Goal: Information Seeking & Learning: Learn about a topic

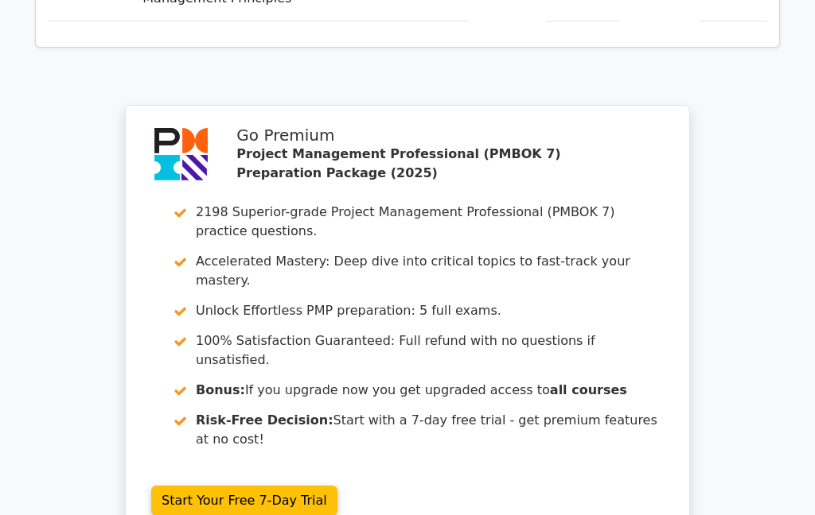
scroll to position [2893, 0]
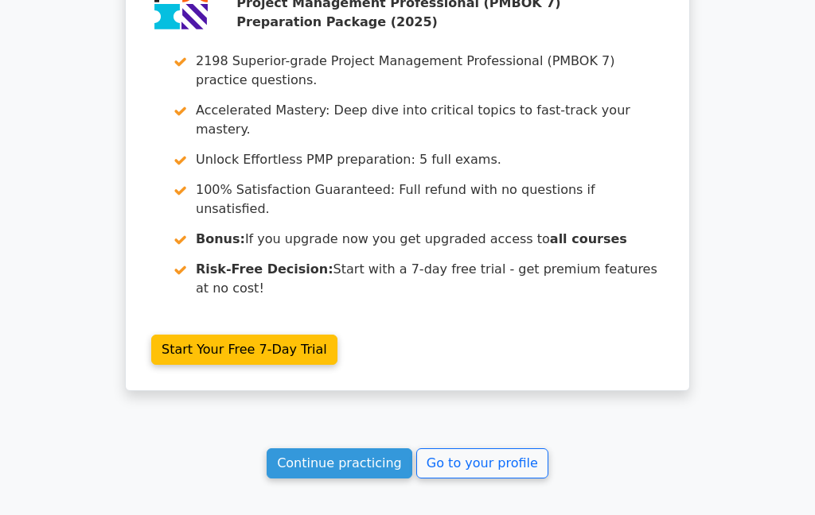
click at [310, 449] on link "Continue practicing" at bounding box center [339, 464] width 146 height 30
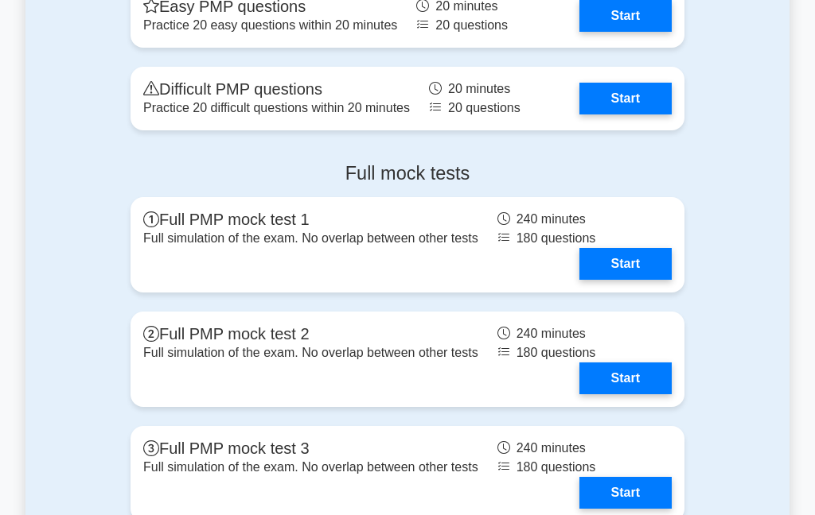
scroll to position [2256, 0]
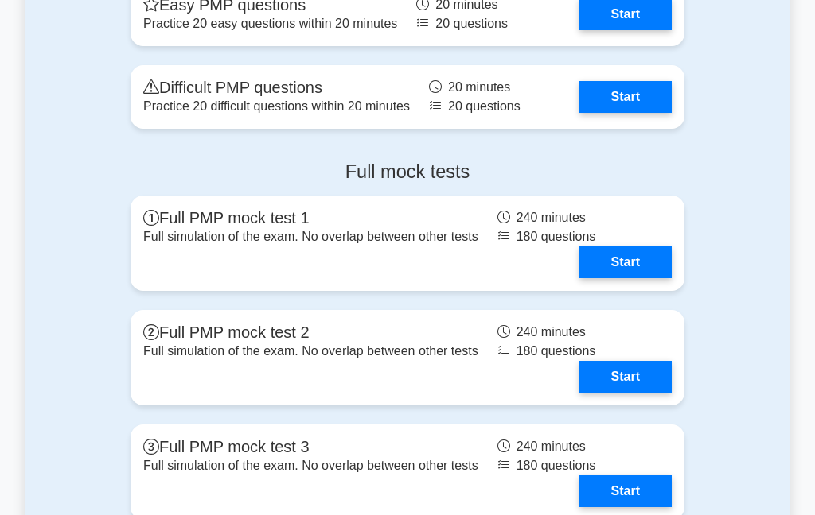
click at [640, 113] on link "Start" at bounding box center [625, 97] width 92 height 32
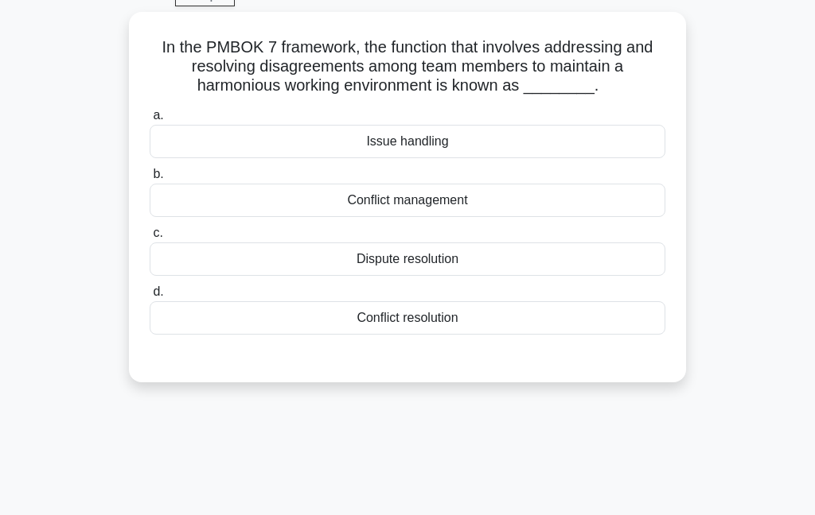
scroll to position [83, 0]
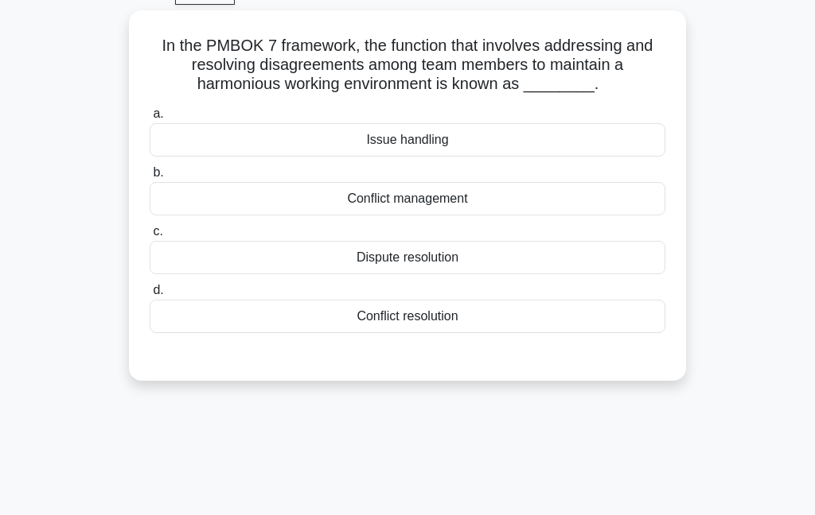
click at [503, 216] on div "Conflict management" at bounding box center [407, 198] width 515 height 33
click at [150, 178] on input "b. Conflict management" at bounding box center [150, 173] width 0 height 10
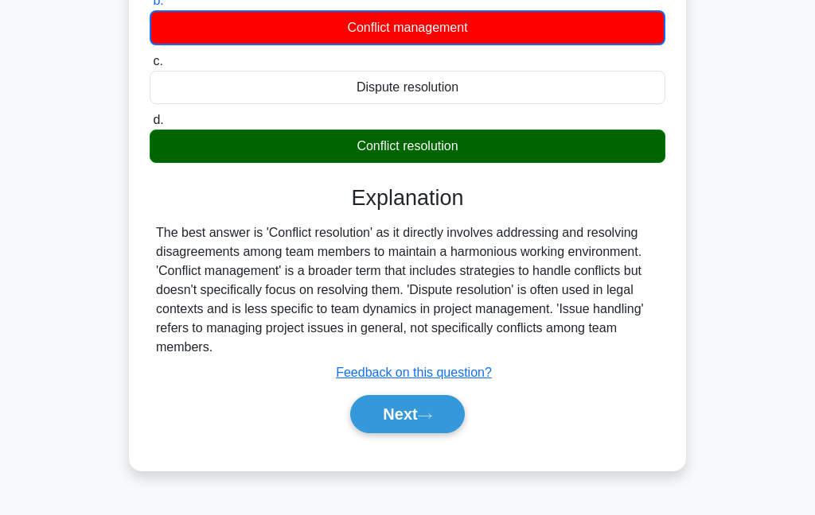
scroll to position [280, 0]
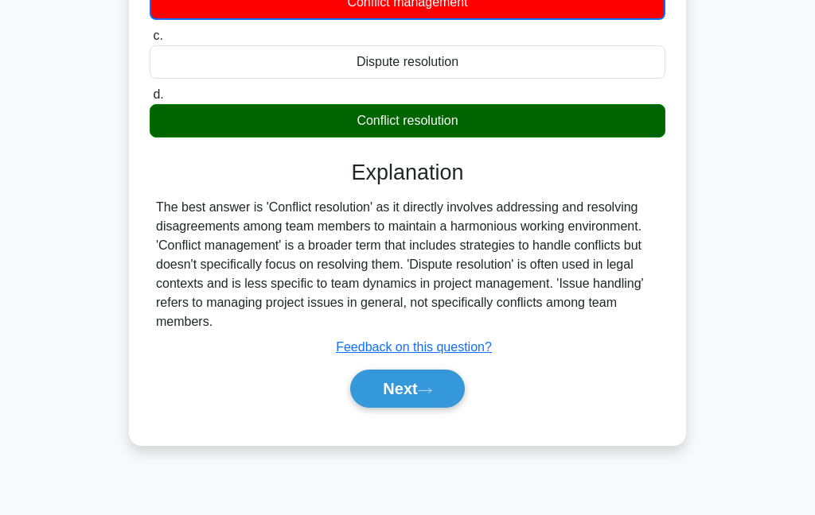
click at [406, 405] on button "Next" at bounding box center [407, 389] width 114 height 38
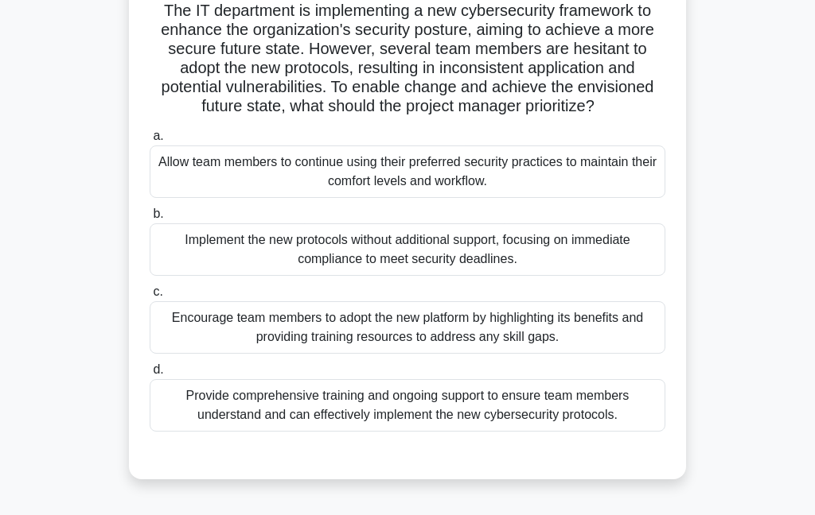
scroll to position [89, 0]
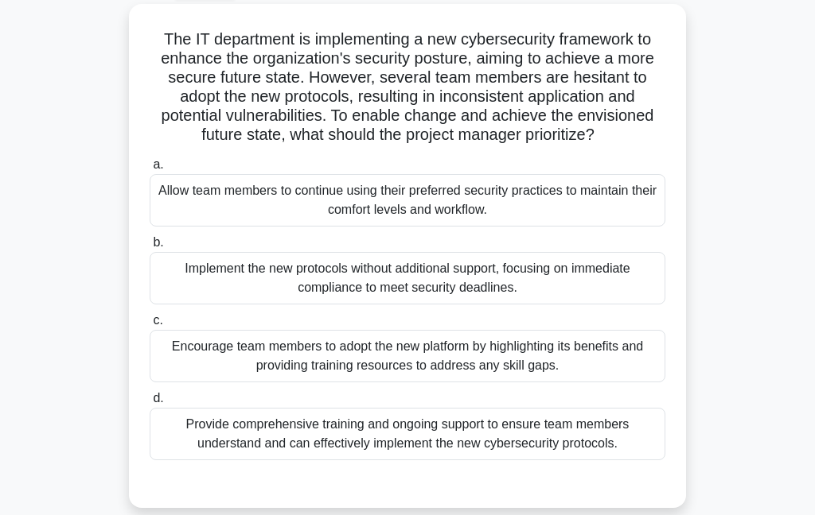
click at [456, 461] on div "Provide comprehensive training and ongoing support to ensure team members under…" at bounding box center [407, 434] width 515 height 52
click at [150, 404] on input "d. Provide comprehensive training and ongoing support to ensure team members un…" at bounding box center [150, 399] width 0 height 10
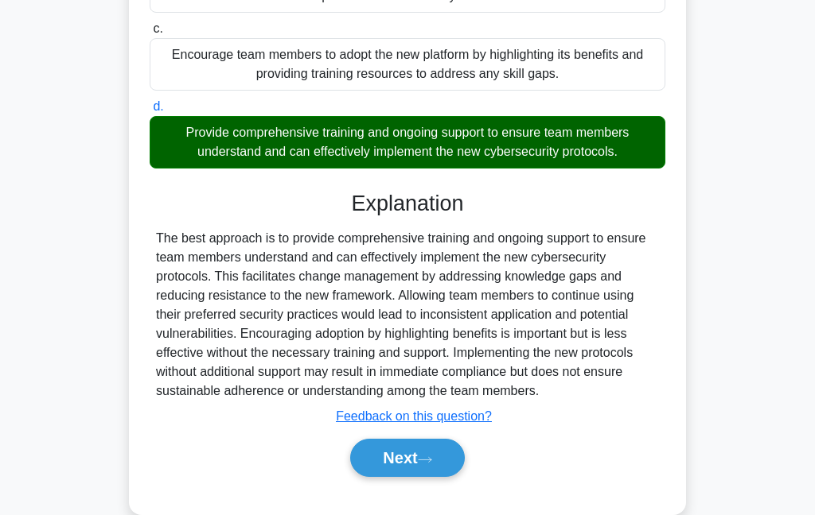
scroll to position [401, 0]
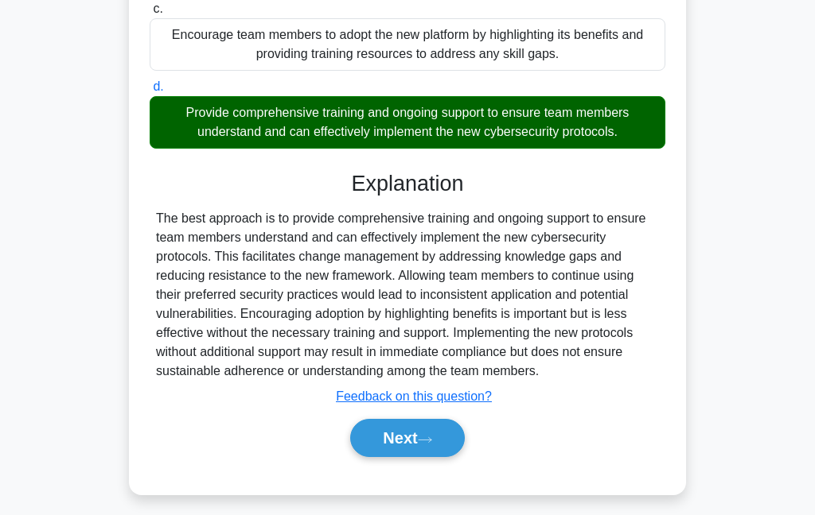
click at [430, 445] on icon at bounding box center [425, 440] width 14 height 9
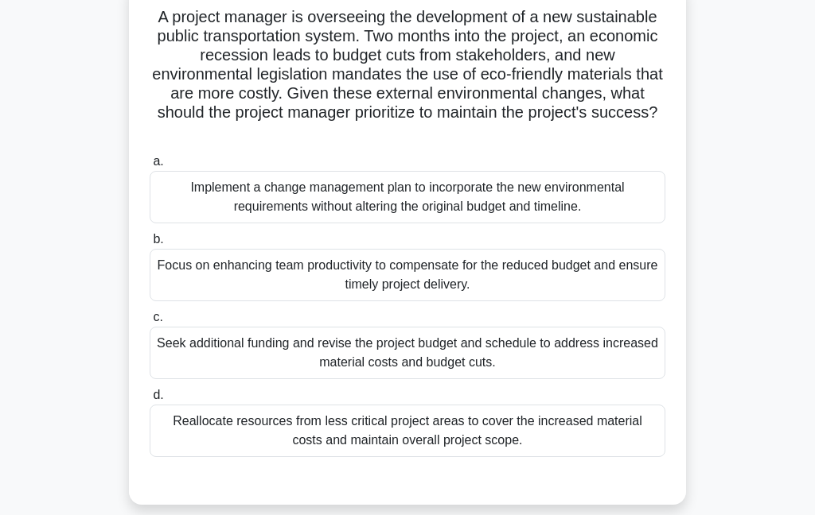
scroll to position [114, 0]
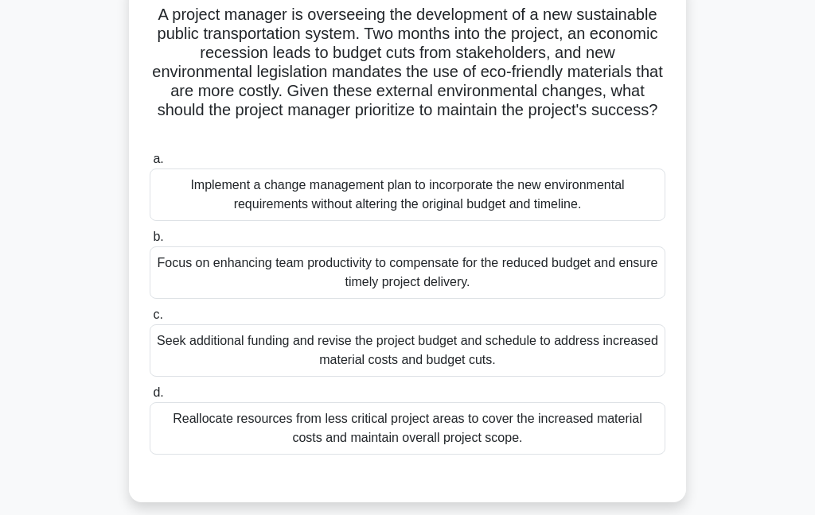
click at [583, 196] on div "Implement a change management plan to incorporate the new environmental require…" at bounding box center [407, 195] width 515 height 52
click at [150, 165] on input "a. Implement a change management plan to incorporate the new environmental requ…" at bounding box center [150, 159] width 0 height 10
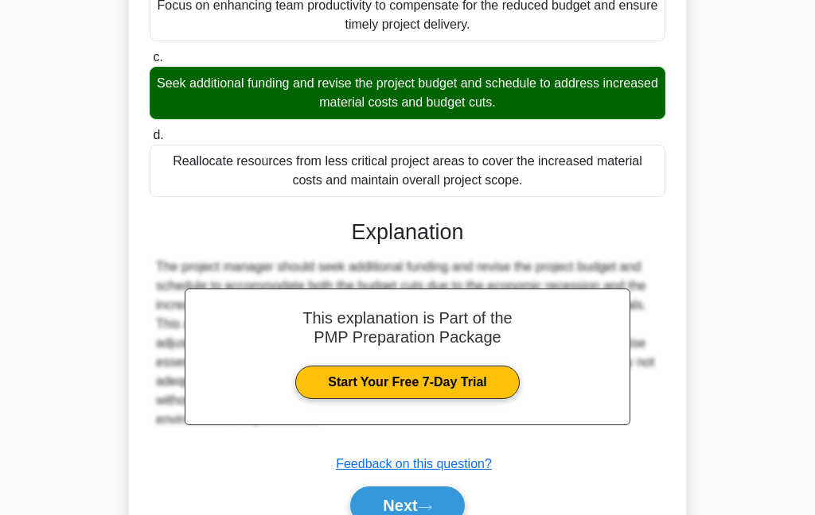
scroll to position [377, 0]
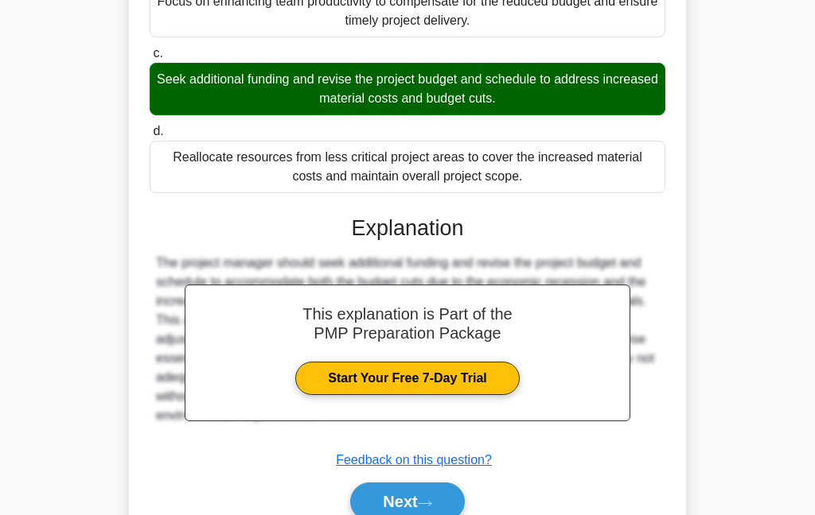
click at [421, 500] on button "Next" at bounding box center [407, 502] width 114 height 38
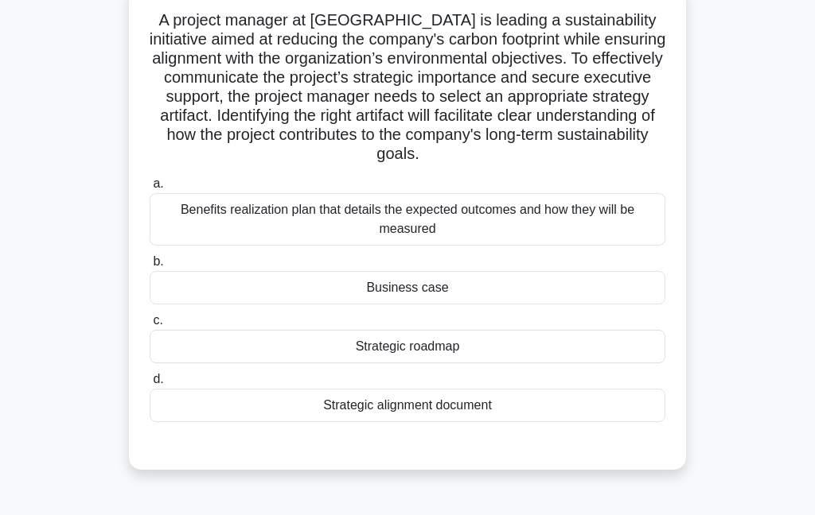
scroll to position [107, 0]
click at [570, 241] on div "Benefits realization plan that details the expected outcomes and how they will …" at bounding box center [407, 220] width 515 height 52
click at [150, 190] on input "a. Benefits realization plan that details the expected outcomes and how they wi…" at bounding box center [150, 185] width 0 height 10
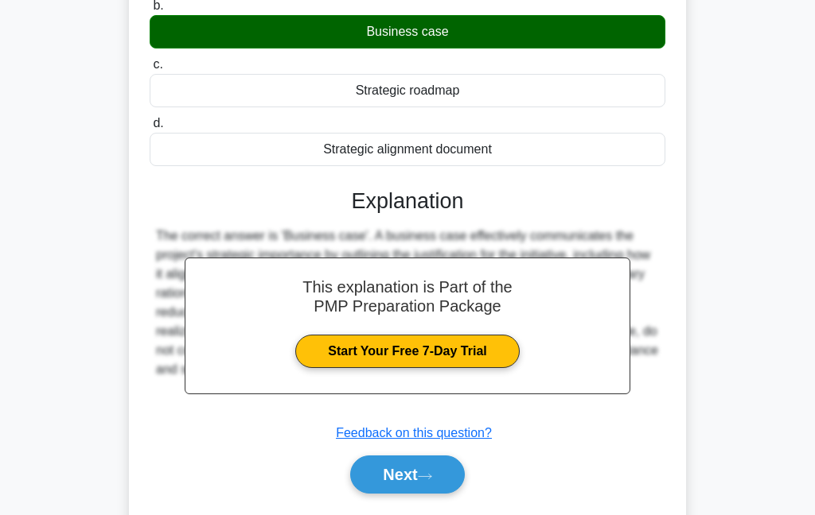
scroll to position [354, 0]
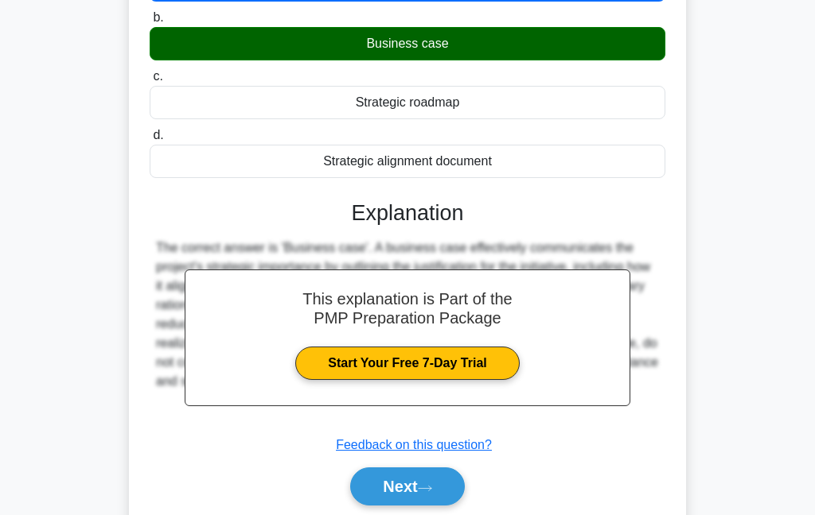
click at [398, 500] on button "Next" at bounding box center [407, 487] width 114 height 38
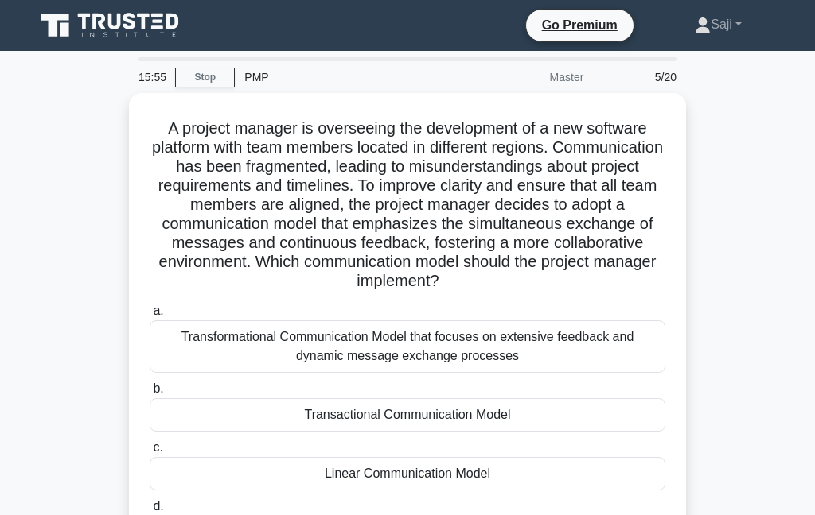
scroll to position [86, 0]
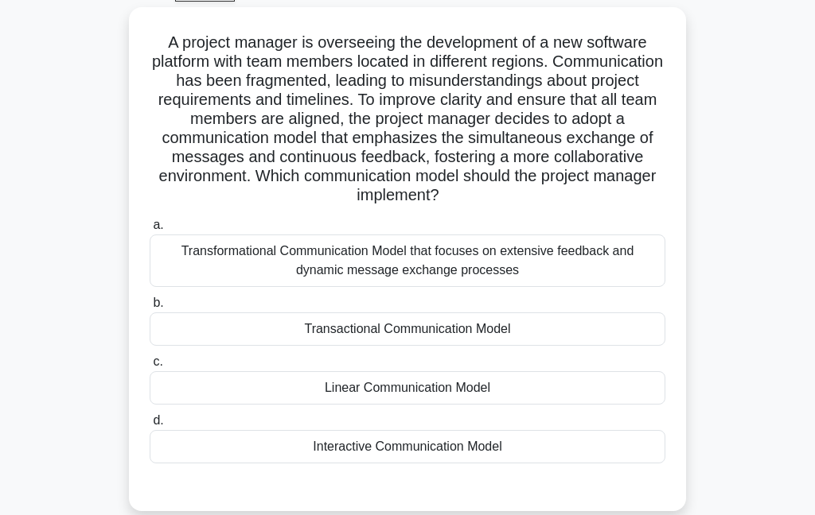
click at [569, 346] on div "Transactional Communication Model" at bounding box center [407, 329] width 515 height 33
click at [150, 309] on input "b. Transactional Communication Model" at bounding box center [150, 303] width 0 height 10
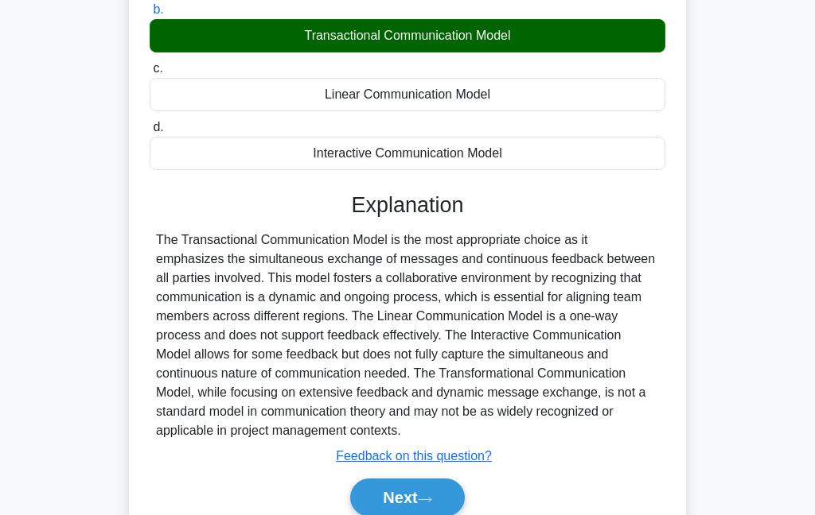
scroll to position [380, 0]
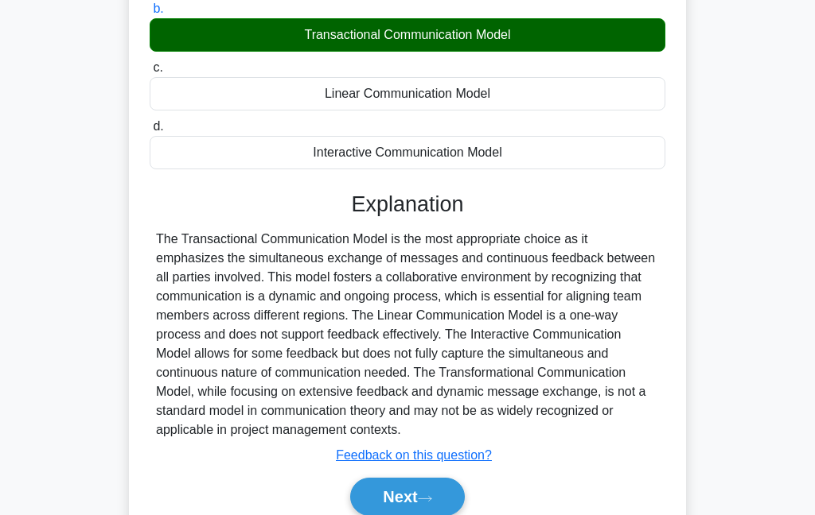
click at [464, 515] on button "Next" at bounding box center [407, 497] width 114 height 38
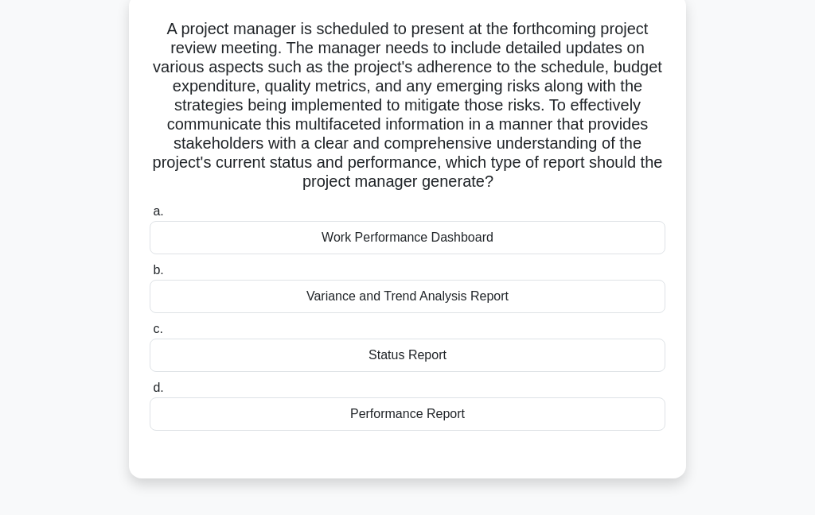
scroll to position [106, 0]
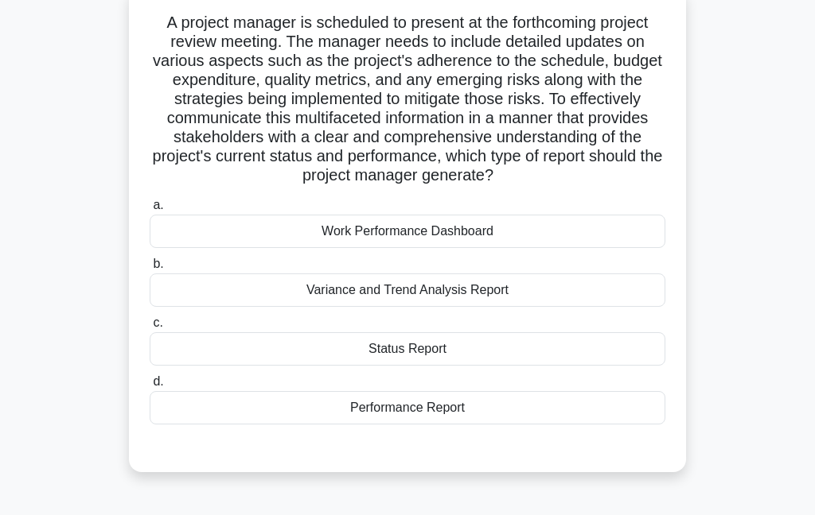
click at [576, 305] on div "Variance and Trend Analysis Report" at bounding box center [407, 290] width 515 height 33
click at [150, 270] on input "b. Variance and Trend Analysis Report" at bounding box center [150, 264] width 0 height 10
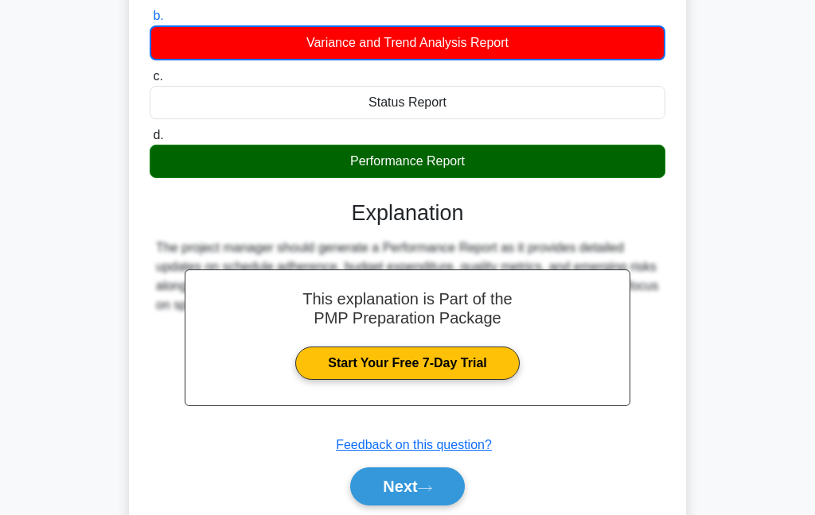
scroll to position [364, 0]
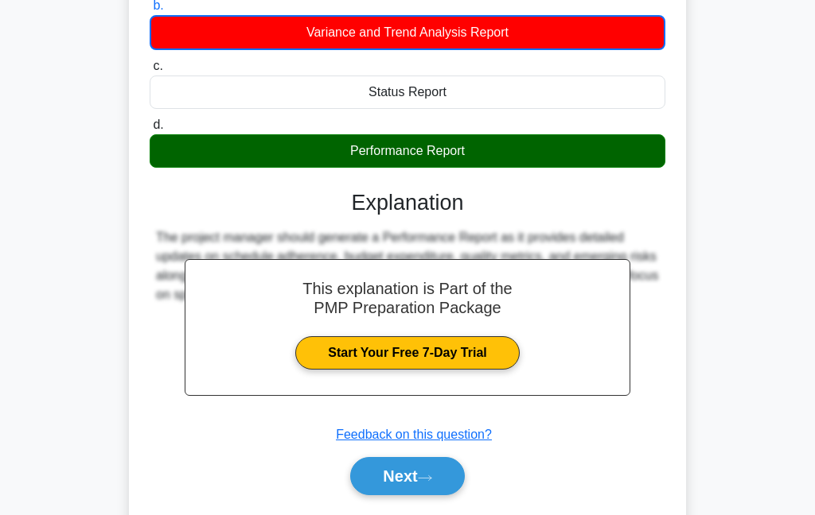
click at [421, 492] on button "Next" at bounding box center [407, 476] width 114 height 38
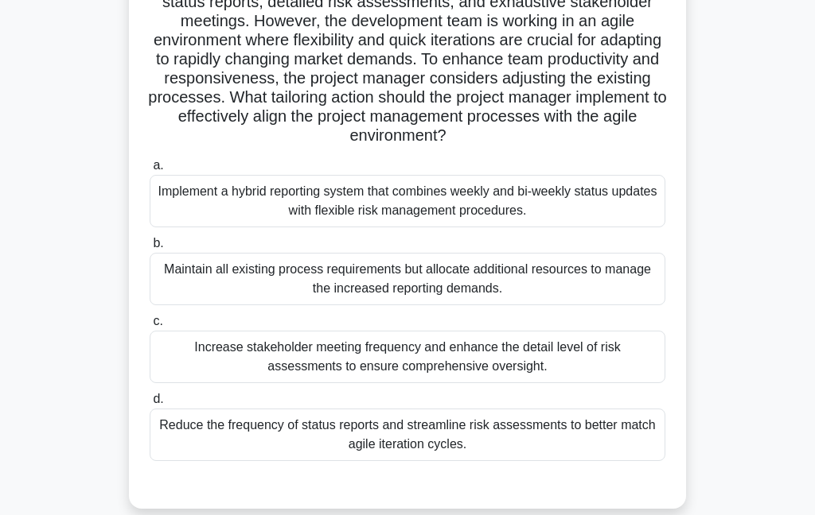
scroll to position [147, 0]
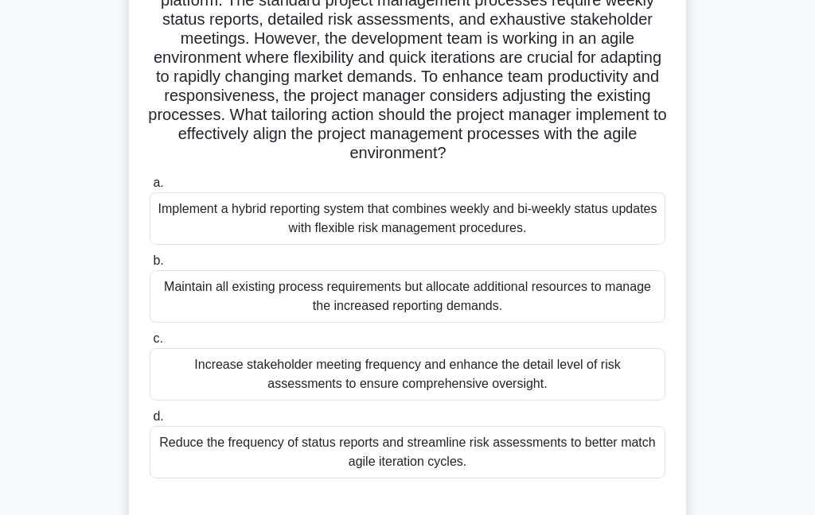
click at [608, 238] on div "Implement a hybrid reporting system that combines weekly and bi-weekly status u…" at bounding box center [407, 218] width 515 height 52
click at [150, 189] on input "a. Implement a hybrid reporting system that combines weekly and bi-weekly statu…" at bounding box center [150, 183] width 0 height 10
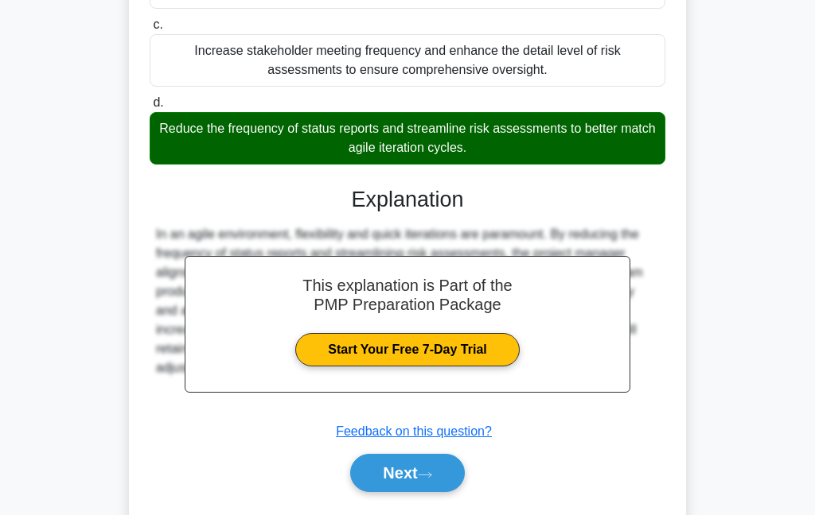
scroll to position [448, 0]
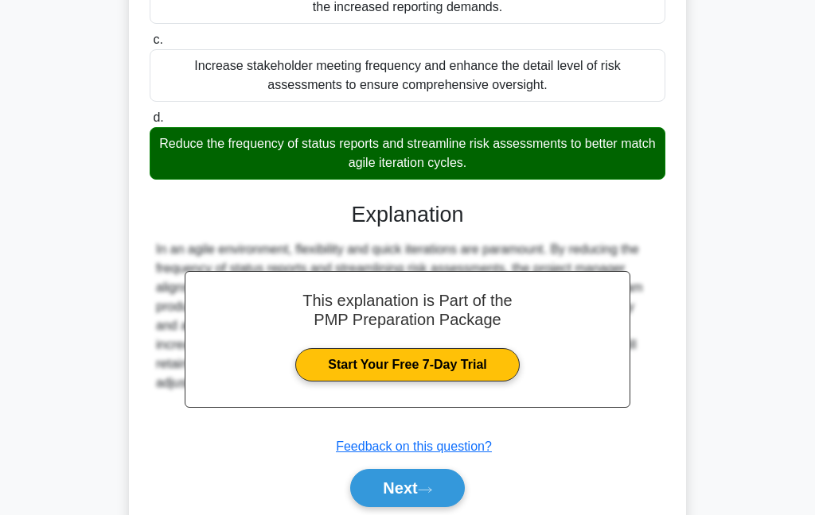
click at [418, 506] on button "Next" at bounding box center [407, 488] width 114 height 38
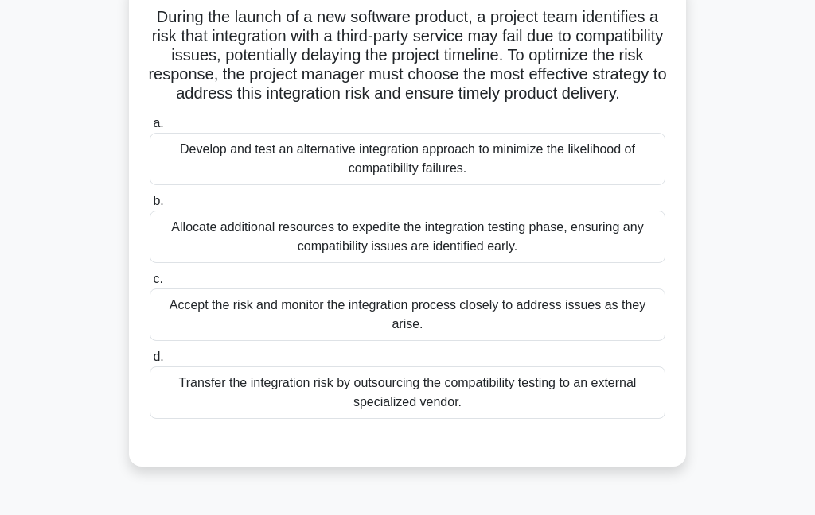
scroll to position [115, 0]
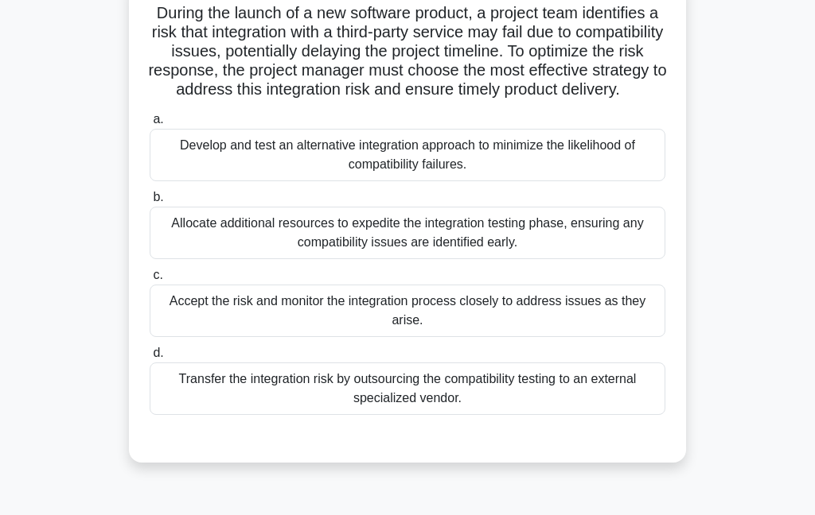
click at [296, 408] on div "Transfer the integration risk by outsourcing the compatibility testing to an ex…" at bounding box center [407, 389] width 515 height 52
click at [150, 359] on input "d. Transfer the integration risk by outsourcing the compatibility testing to an…" at bounding box center [150, 353] width 0 height 10
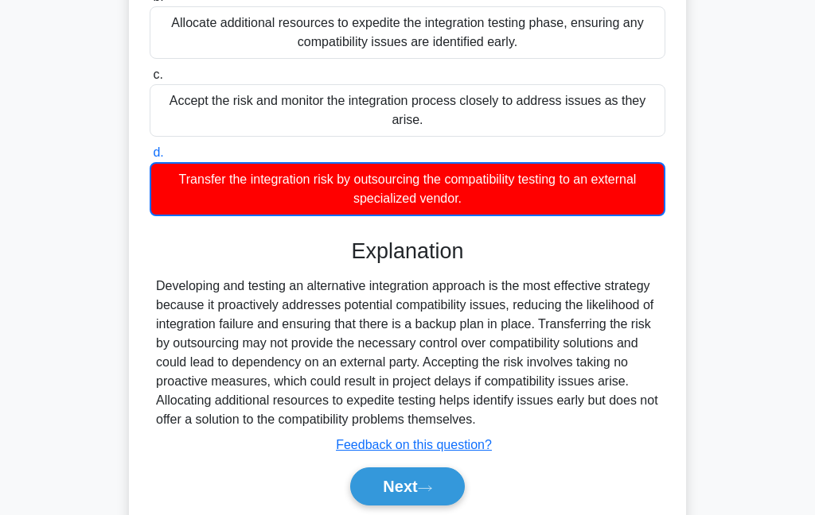
scroll to position [316, 0]
click at [419, 506] on button "Next" at bounding box center [407, 487] width 114 height 38
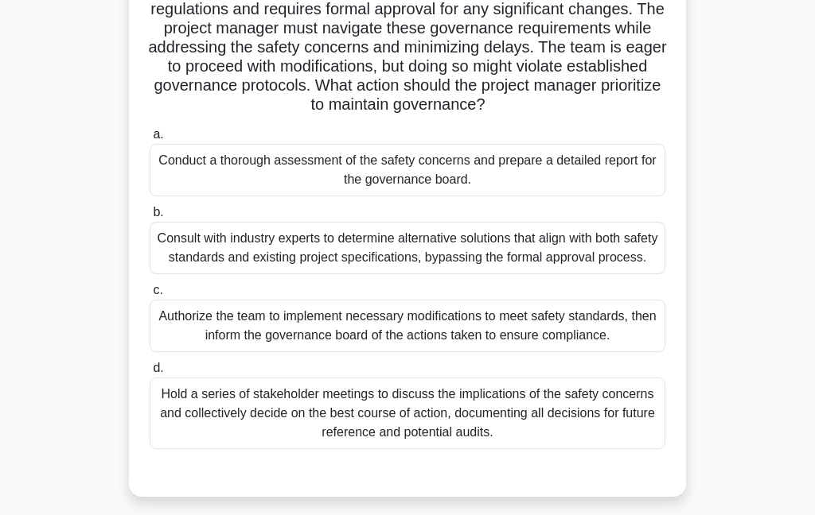
scroll to position [191, 0]
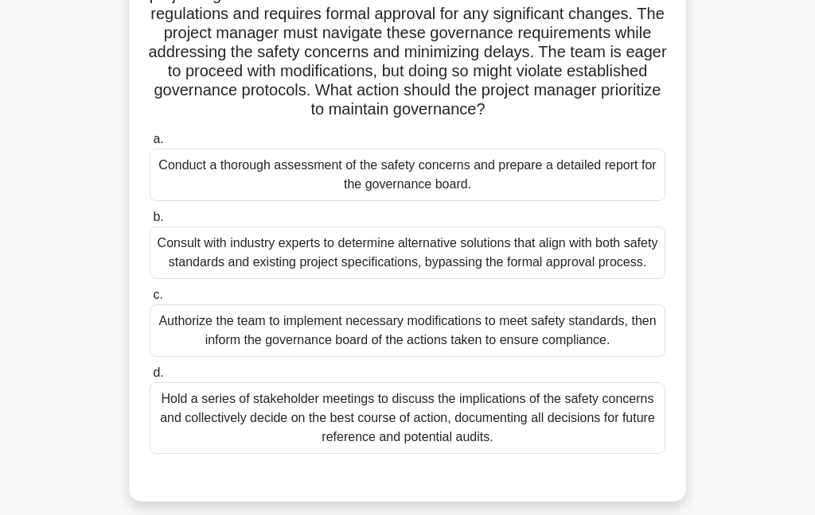
click at [619, 201] on div "Conduct a thorough assessment of the safety concerns and prepare a detailed rep…" at bounding box center [407, 175] width 515 height 52
click at [150, 145] on input "a. Conduct a thorough assessment of the safety concerns and prepare a detailed …" at bounding box center [150, 139] width 0 height 10
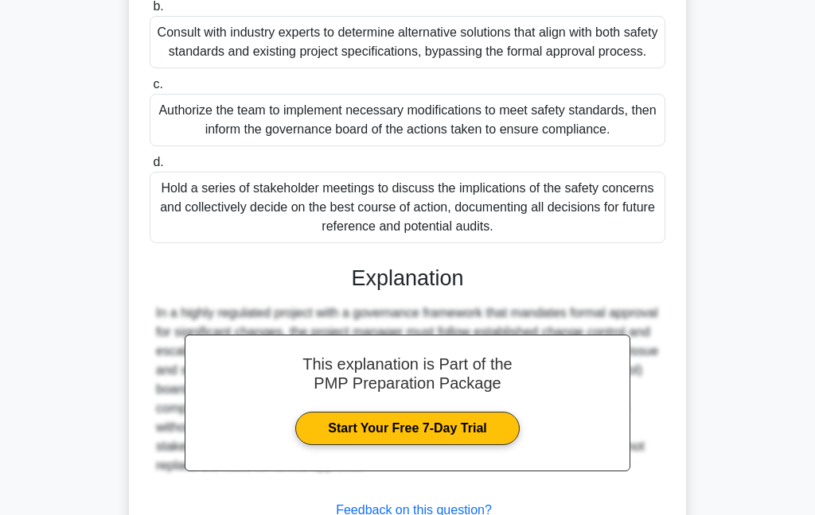
scroll to position [466, 0]
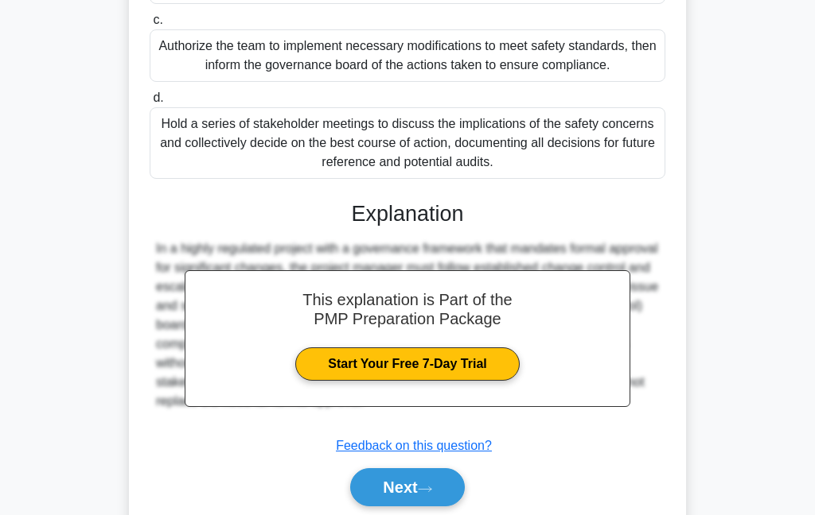
click at [446, 507] on button "Next" at bounding box center [407, 487] width 114 height 38
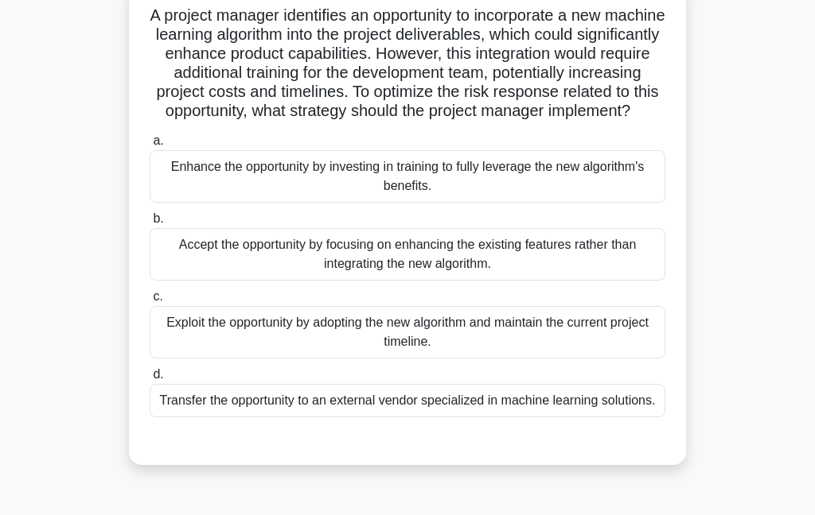
scroll to position [115, 0]
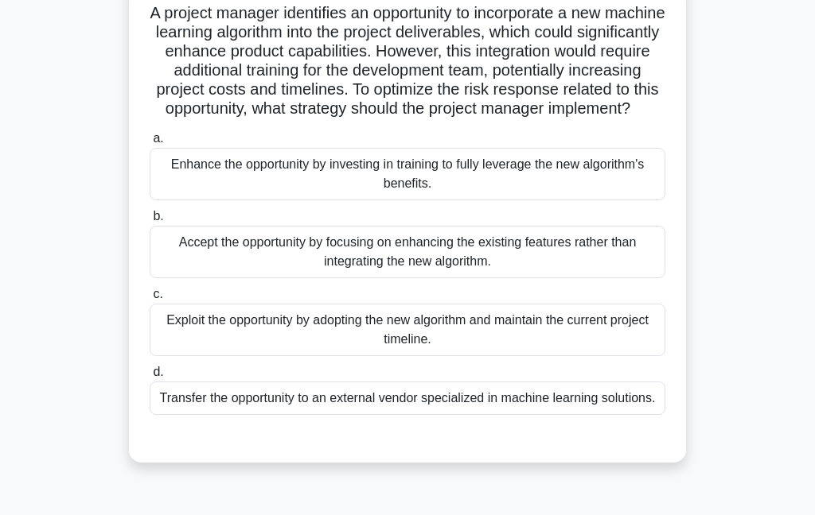
click at [257, 200] on div "Enhance the opportunity by investing in training to fully leverage the new algo…" at bounding box center [407, 174] width 515 height 52
click at [150, 144] on input "a. Enhance the opportunity by investing in training to fully leverage the new a…" at bounding box center [150, 139] width 0 height 10
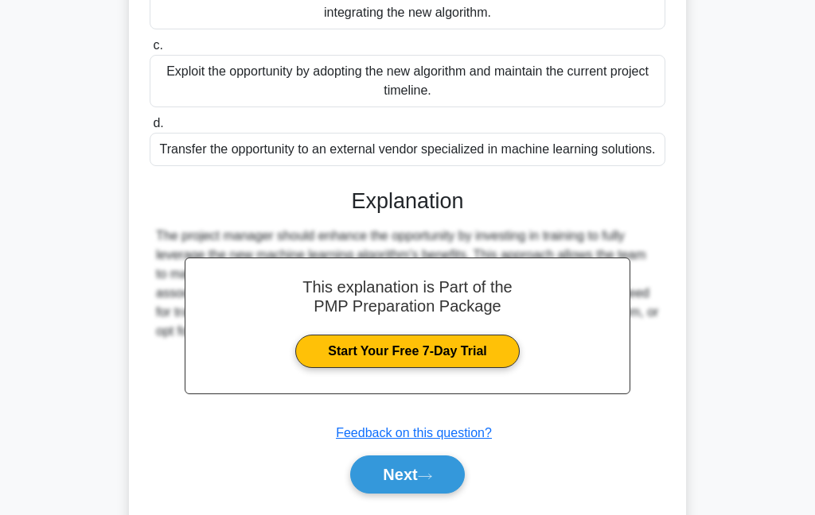
scroll to position [365, 0]
click at [381, 493] on button "Next" at bounding box center [407, 474] width 114 height 38
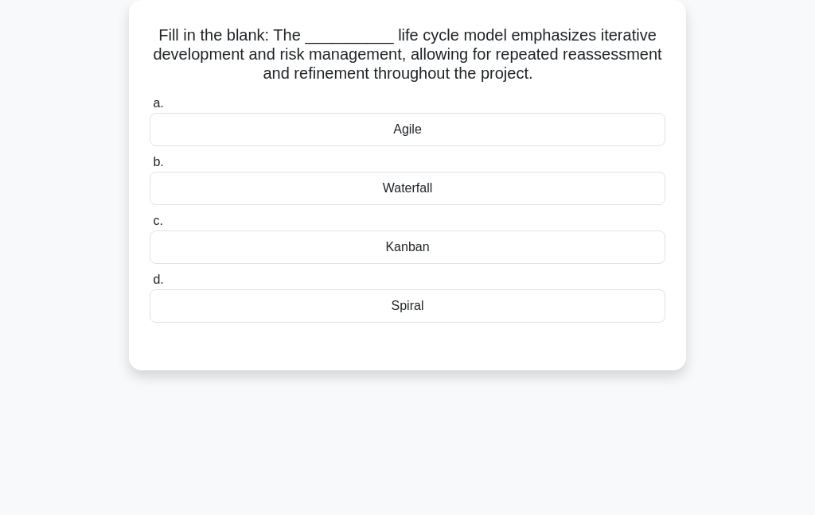
scroll to position [96, 0]
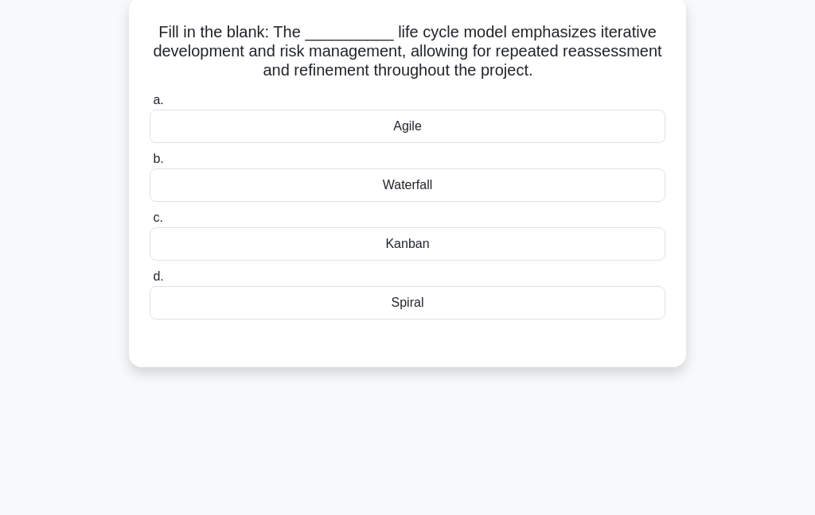
click at [340, 143] on div "Agile" at bounding box center [407, 126] width 515 height 33
click at [150, 106] on input "a. Agile" at bounding box center [150, 100] width 0 height 10
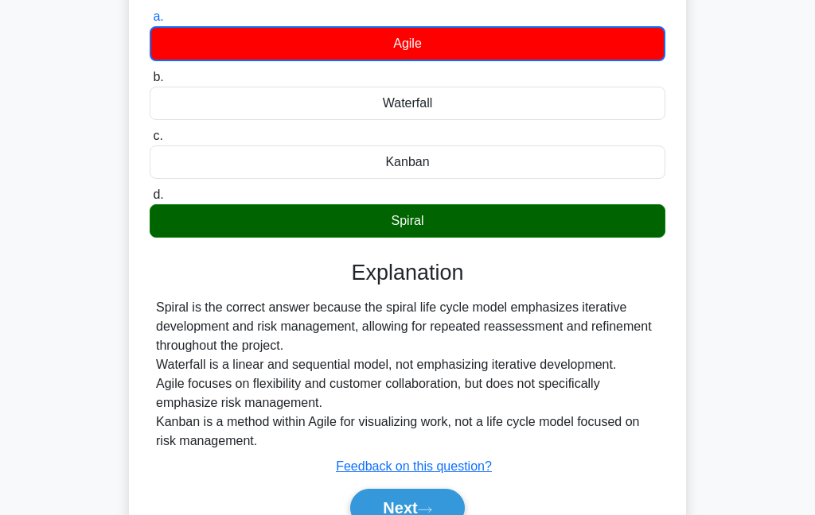
scroll to position [183, 0]
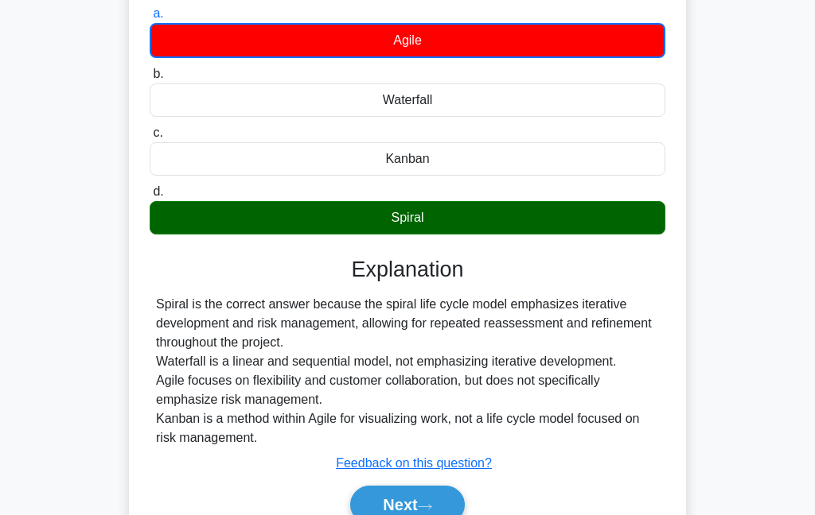
click at [407, 515] on button "Next" at bounding box center [407, 505] width 114 height 38
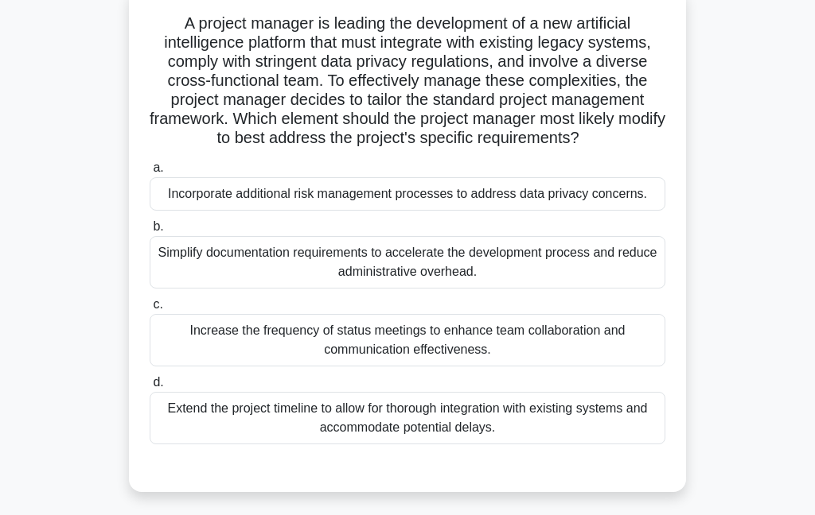
scroll to position [103, 0]
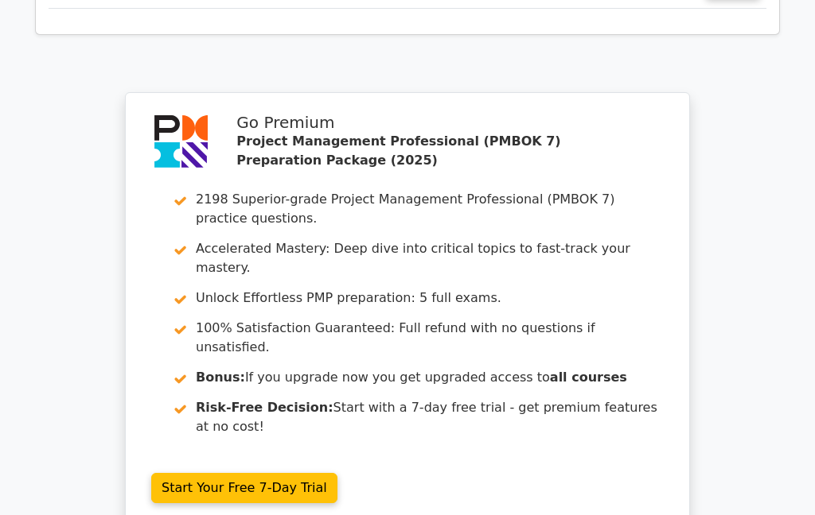
scroll to position [2754, 0]
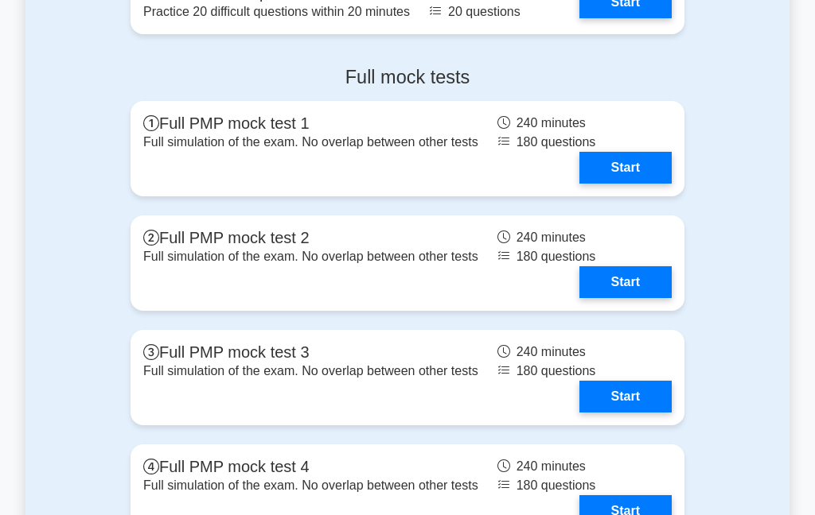
scroll to position [2350, 0]
click at [605, 18] on link "Start" at bounding box center [625, 2] width 92 height 32
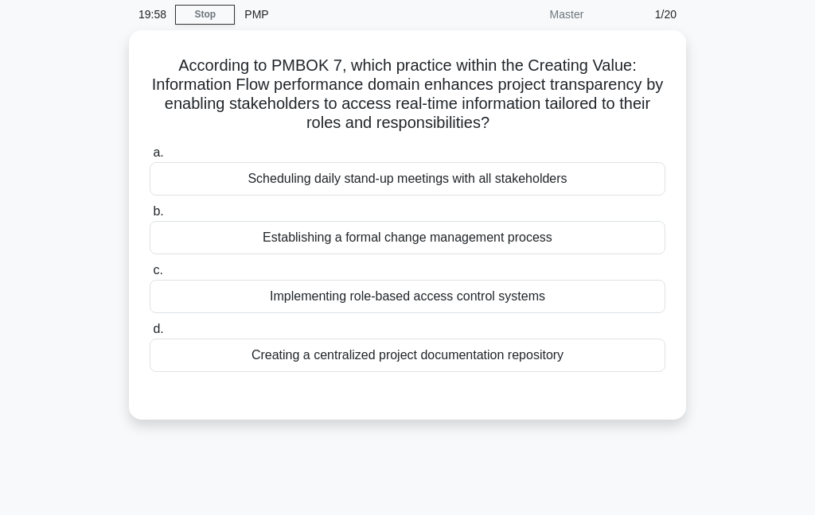
scroll to position [66, 0]
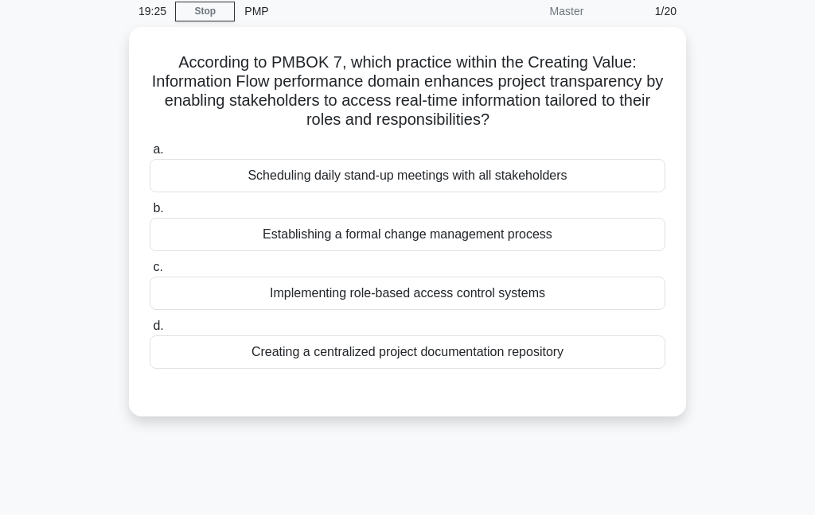
click at [279, 363] on div "Creating a centralized project documentation repository" at bounding box center [407, 352] width 515 height 33
click at [150, 332] on input "d. Creating a centralized project documentation repository" at bounding box center [150, 326] width 0 height 10
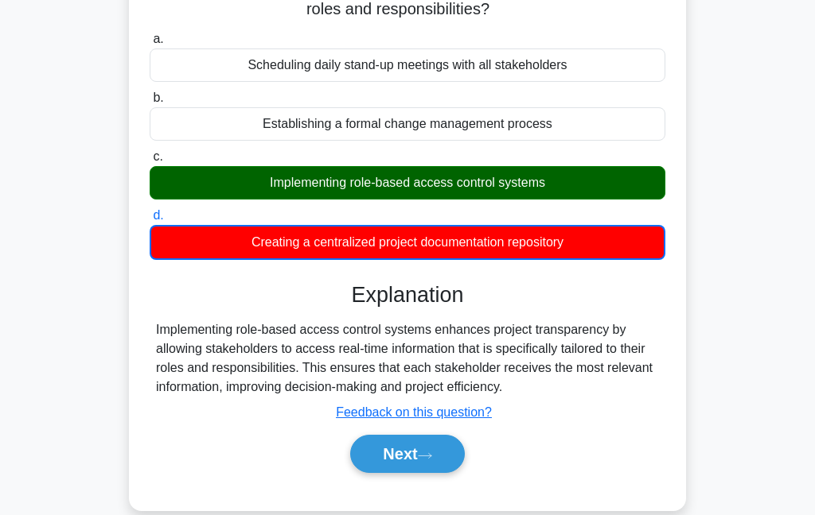
scroll to position [173, 0]
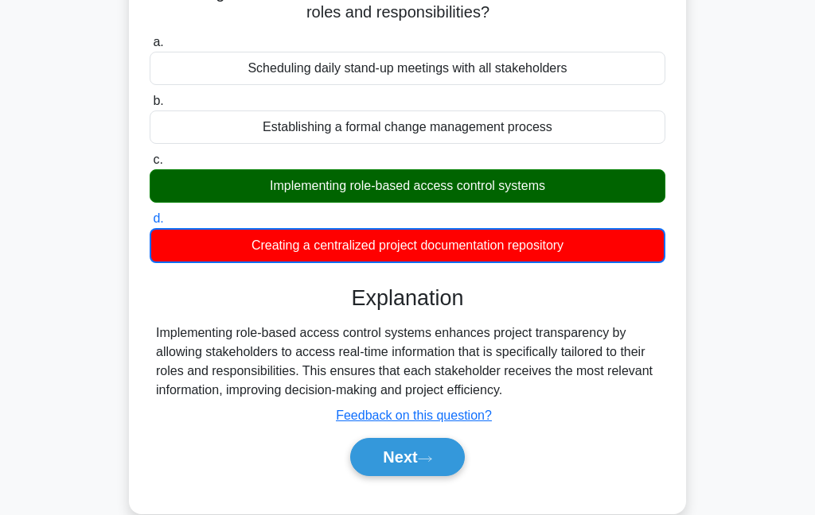
click at [412, 476] on button "Next" at bounding box center [407, 457] width 114 height 38
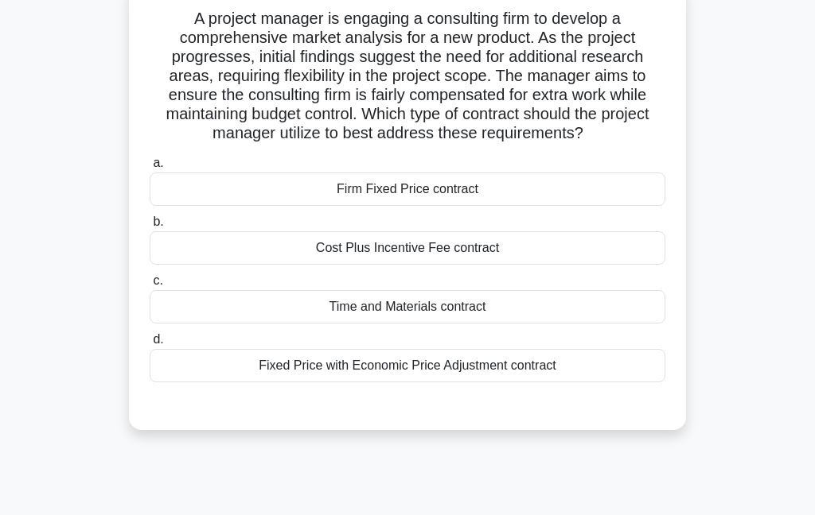
scroll to position [110, 0]
click at [321, 324] on div "Time and Materials contract" at bounding box center [407, 306] width 515 height 33
click at [150, 286] on input "c. Time and Materials contract" at bounding box center [150, 281] width 0 height 10
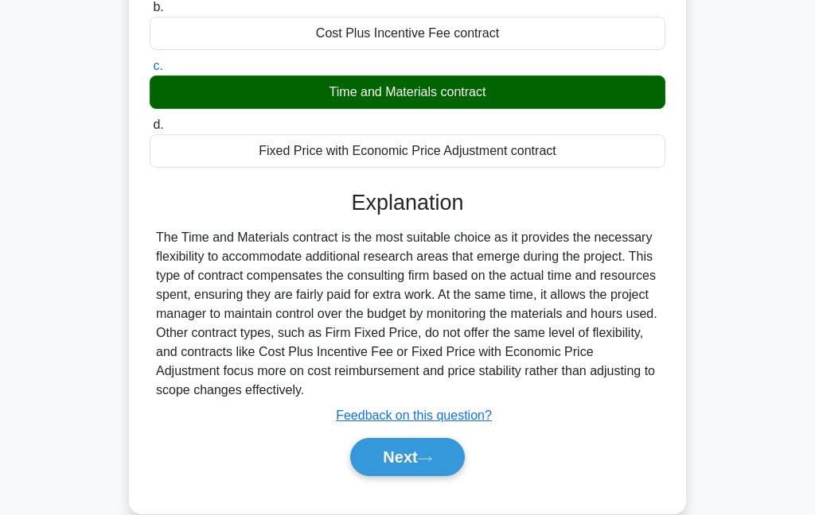
scroll to position [322, 0]
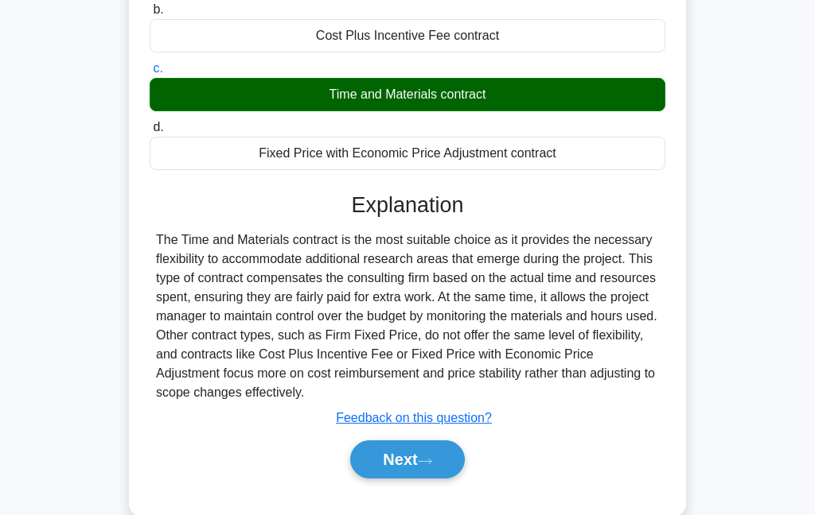
click at [403, 479] on button "Next" at bounding box center [407, 460] width 114 height 38
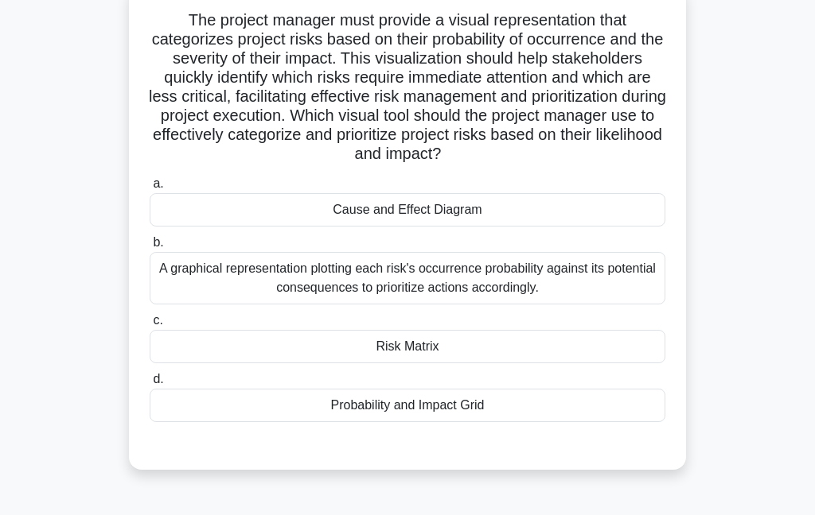
scroll to position [109, 0]
click at [364, 363] on div "Risk Matrix" at bounding box center [407, 345] width 515 height 33
click at [150, 325] on input "c. Risk Matrix" at bounding box center [150, 320] width 0 height 10
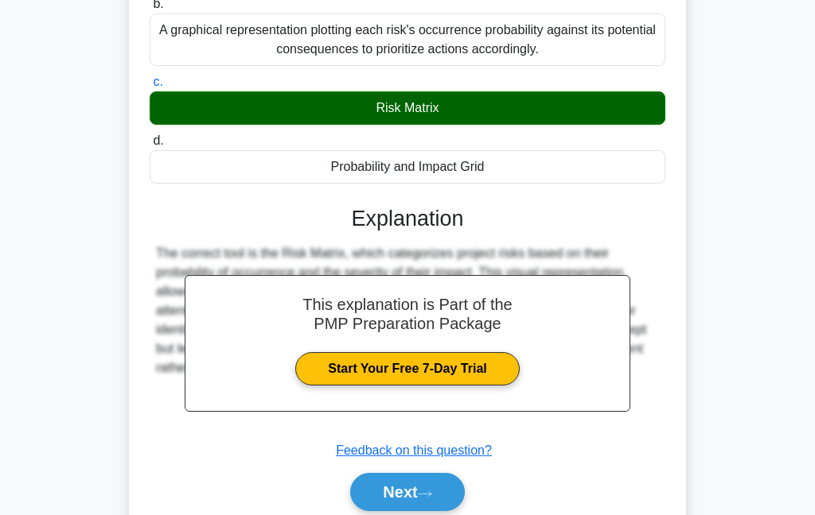
click at [405, 511] on button "Next" at bounding box center [407, 492] width 114 height 38
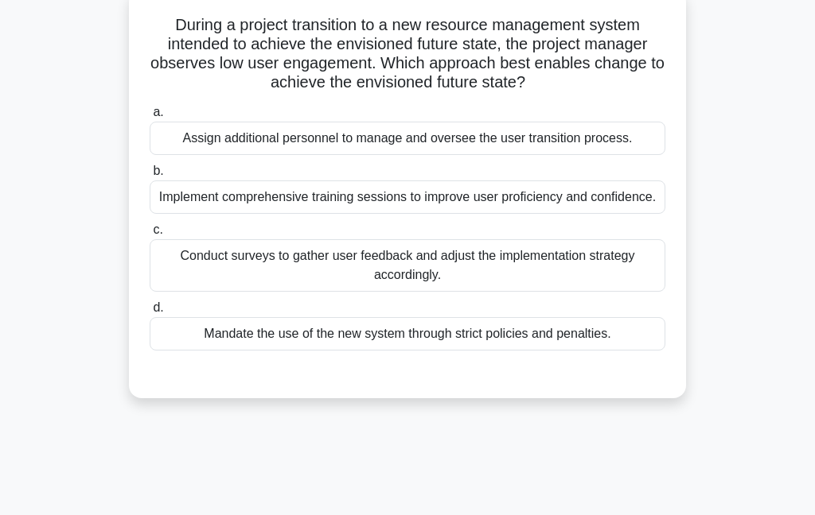
scroll to position [103, 0]
click at [359, 293] on div "Conduct surveys to gather user feedback and adjust the implementation strategy …" at bounding box center [407, 266] width 515 height 52
click at [150, 236] on input "c. Conduct surveys to gather user feedback and adjust the implementation strate…" at bounding box center [150, 231] width 0 height 10
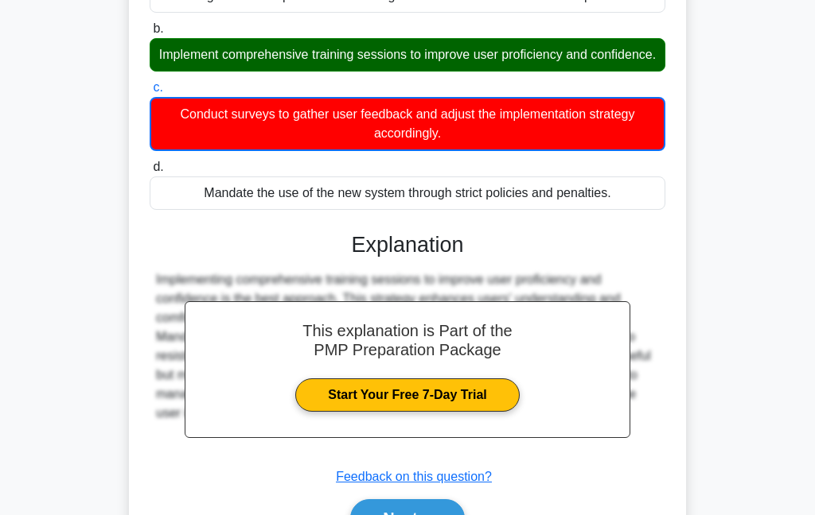
scroll to position [246, 0]
click at [386, 515] on button "Next" at bounding box center [407, 519] width 114 height 38
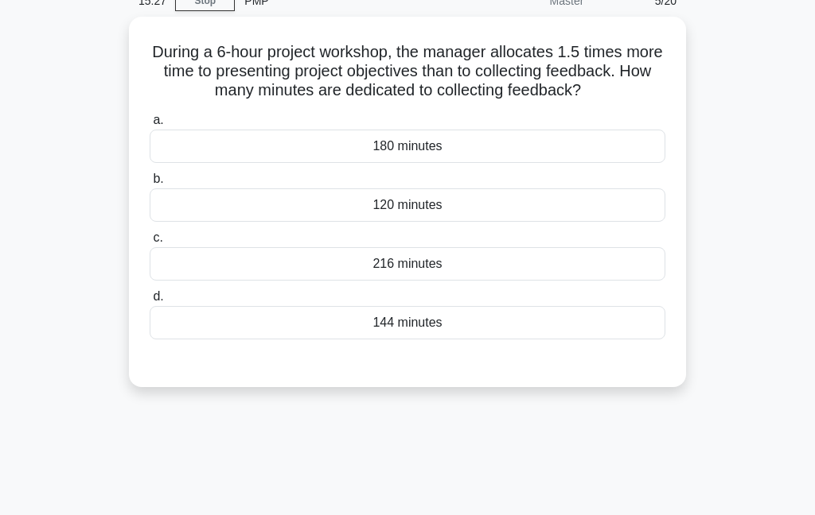
scroll to position [77, 0]
click at [329, 162] on div "180 minutes" at bounding box center [407, 145] width 515 height 33
click at [150, 125] on input "a. 180 minutes" at bounding box center [150, 120] width 0 height 10
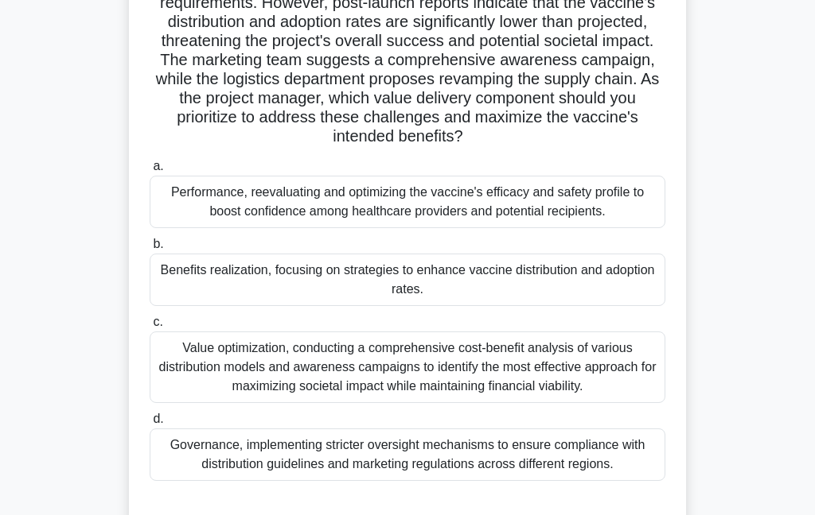
scroll to position [165, 0]
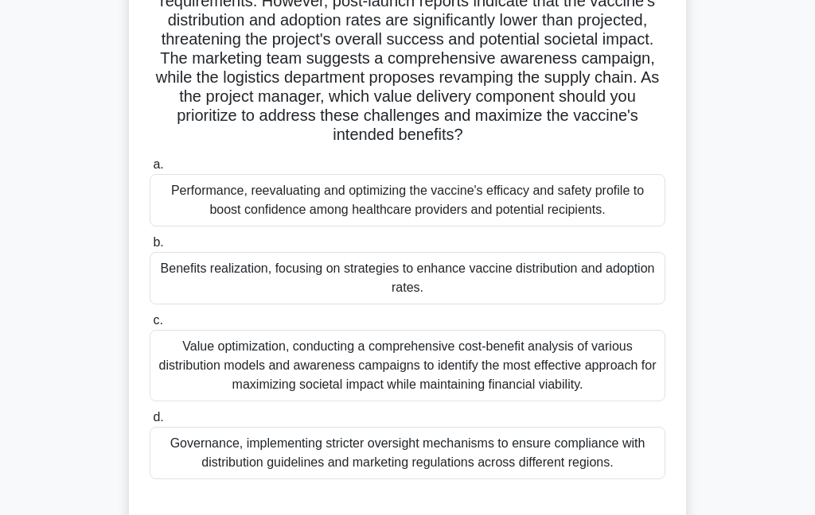
click at [208, 402] on div "Value optimization, conducting a comprehensive cost-benefit analysis of various…" at bounding box center [407, 366] width 515 height 72
click at [150, 326] on input "c. Value optimization, conducting a comprehensive cost-benefit analysis of vari…" at bounding box center [150, 321] width 0 height 10
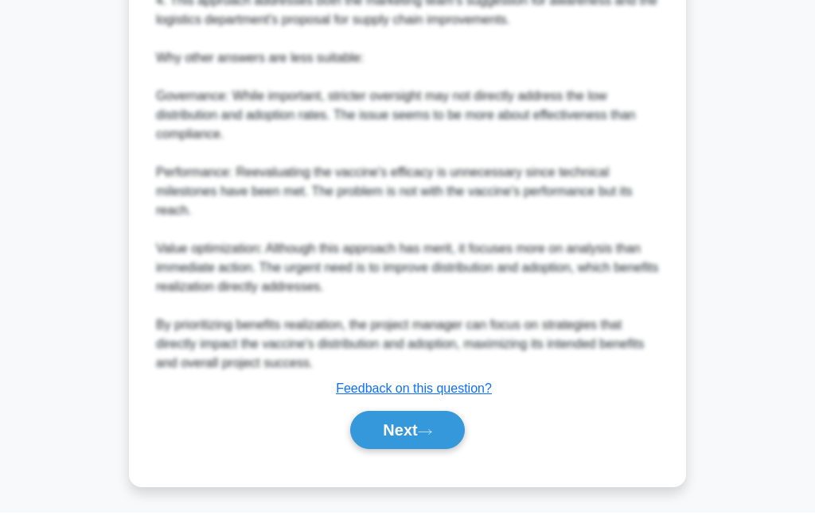
scroll to position [1001, 0]
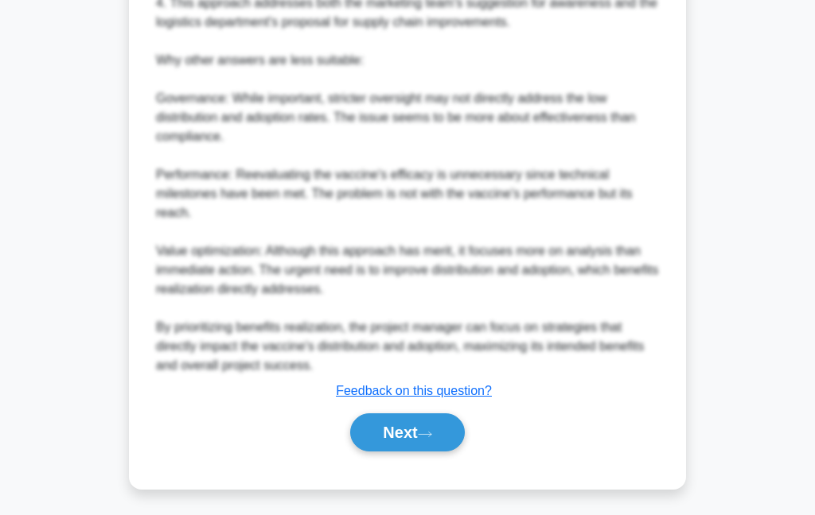
click at [390, 438] on button "Next" at bounding box center [407, 433] width 114 height 38
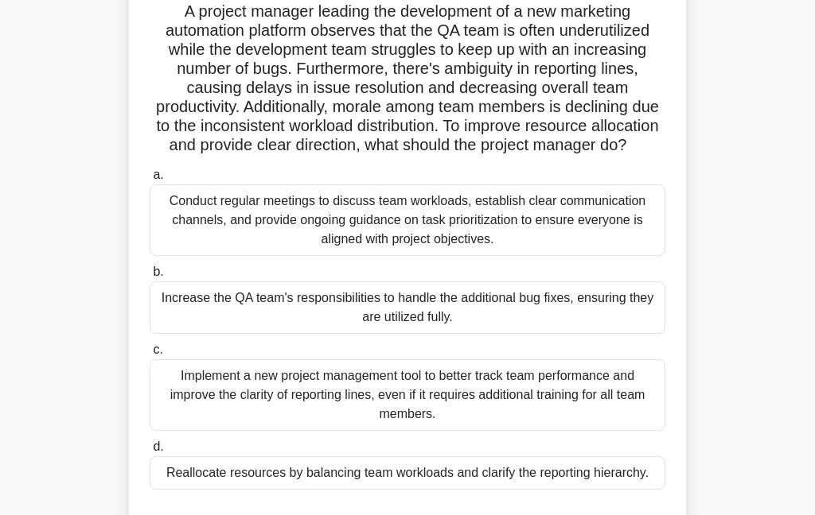
scroll to position [103, 0]
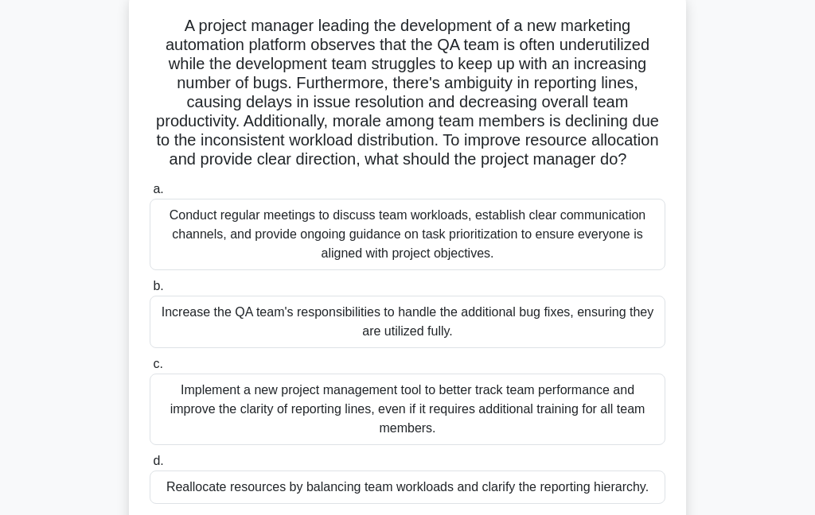
click at [238, 507] on div "a. Conduct regular meetings to discuss team workloads, establish clear communic…" at bounding box center [407, 342] width 535 height 331
click at [242, 504] on div "Reallocate resources by balancing team workloads and clarify the reporting hier…" at bounding box center [407, 487] width 515 height 33
click at [150, 467] on input "d. Reallocate resources by balancing team workloads and clarify the reporting h…" at bounding box center [150, 462] width 0 height 10
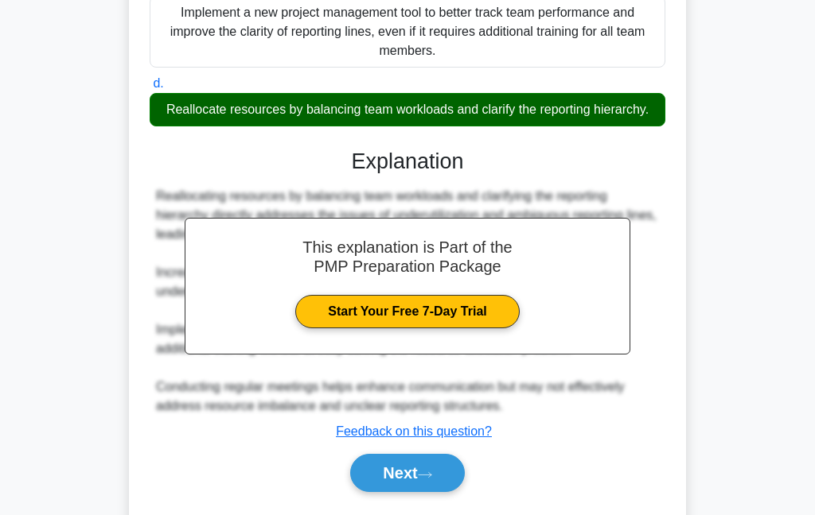
scroll to position [515, 0]
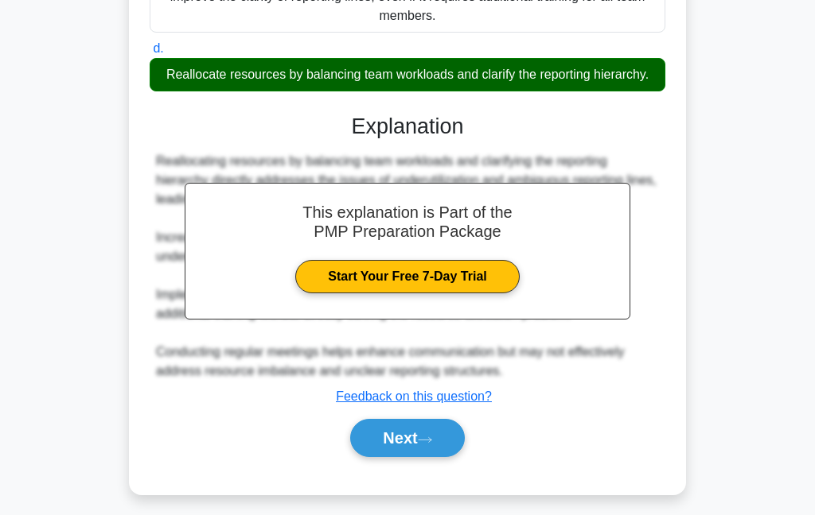
click at [398, 457] on button "Next" at bounding box center [407, 438] width 114 height 38
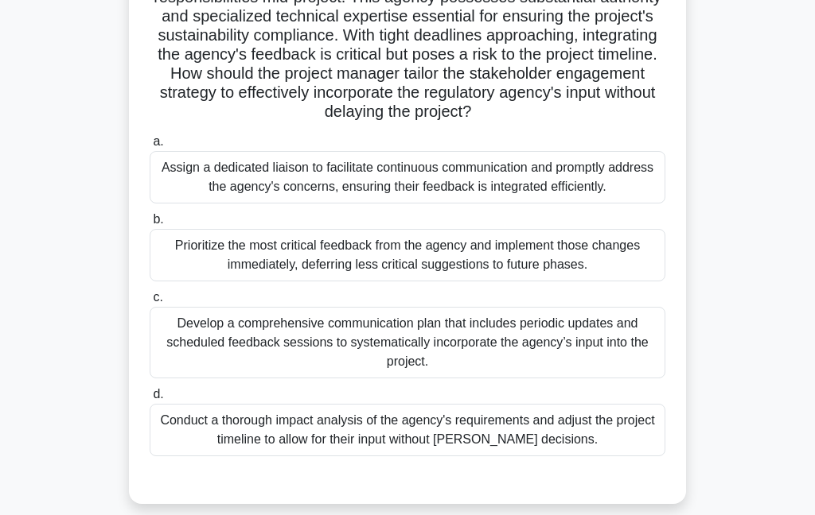
scroll to position [173, 0]
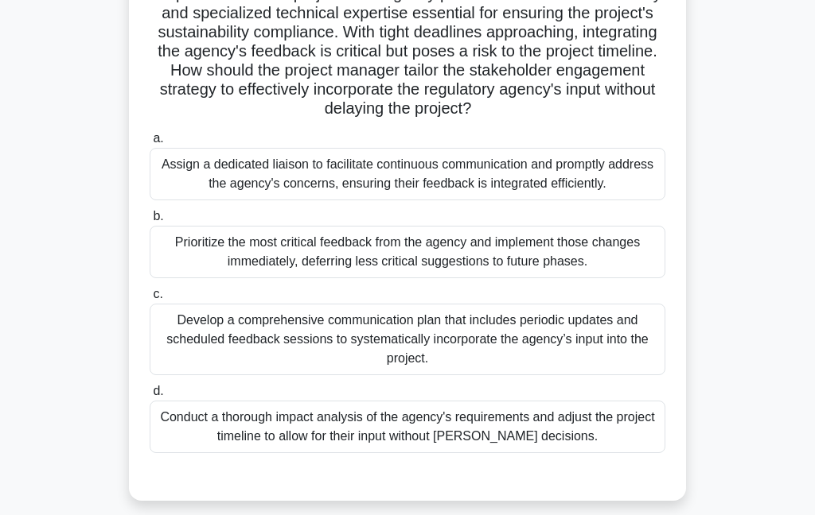
click at [261, 375] on div "Develop a comprehensive communication plan that includes periodic updates and s…" at bounding box center [407, 340] width 515 height 72
click at [150, 300] on input "c. Develop a comprehensive communication plan that includes periodic updates an…" at bounding box center [150, 295] width 0 height 10
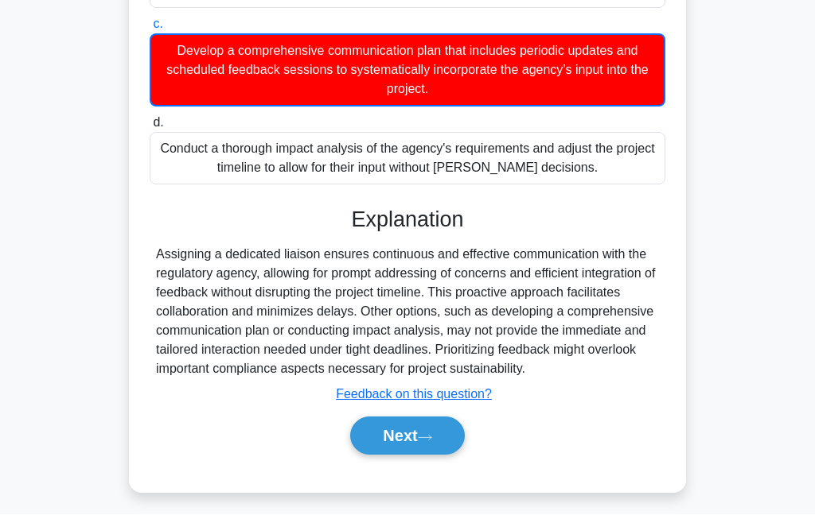
scroll to position [441, 0]
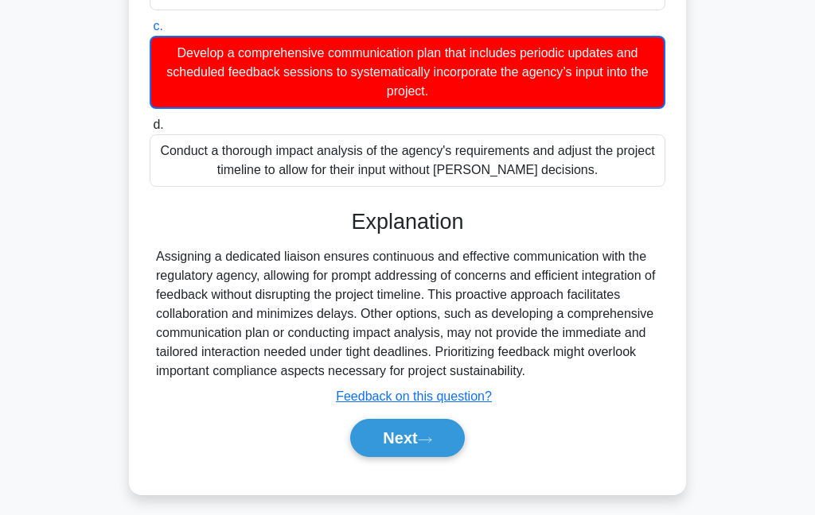
click at [387, 457] on button "Next" at bounding box center [407, 438] width 114 height 38
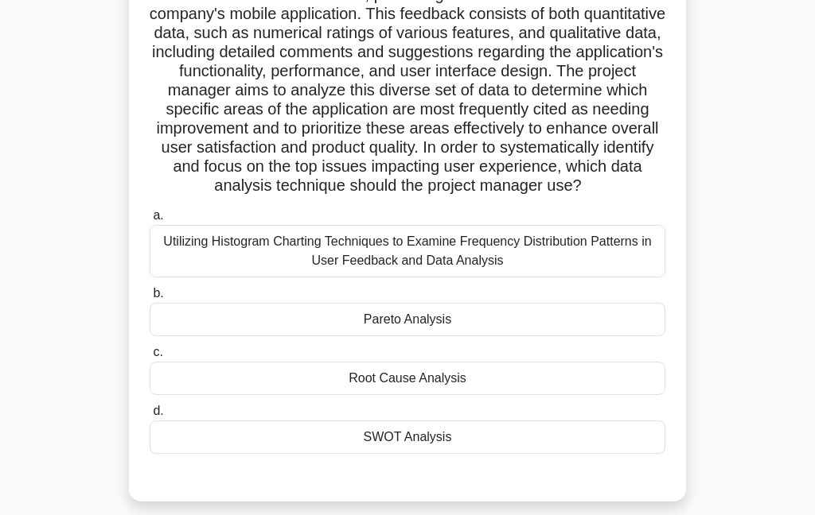
scroll to position [168, 0]
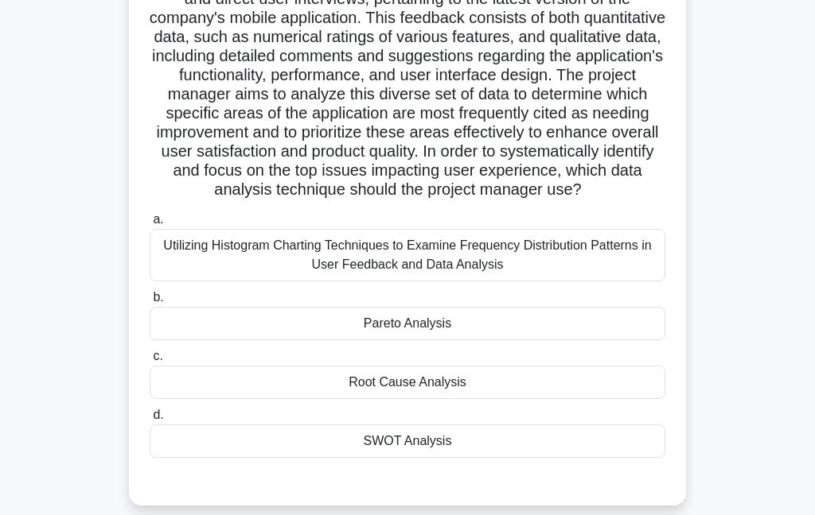
click at [245, 282] on div "Utilizing Histogram Charting Techniques to Examine Frequency Distribution Patte…" at bounding box center [407, 255] width 515 height 52
click at [150, 225] on input "a. Utilizing Histogram Charting Techniques to Examine Frequency Distribution Pa…" at bounding box center [150, 220] width 0 height 10
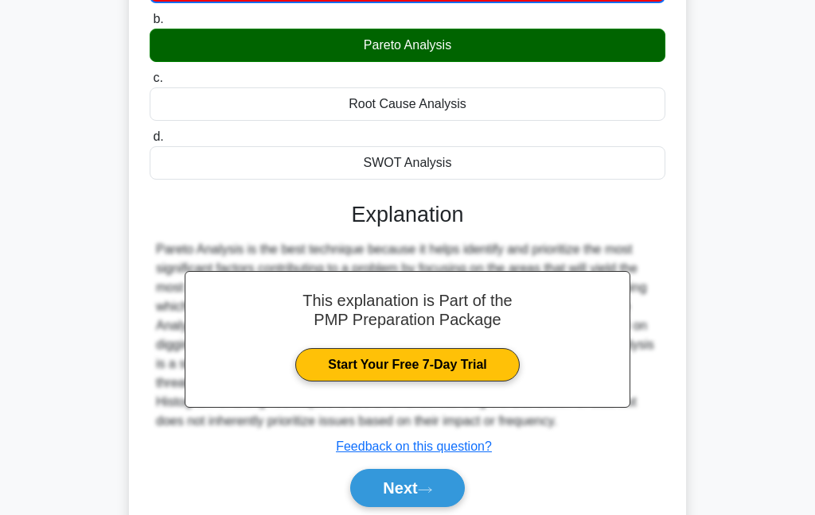
scroll to position [445, 0]
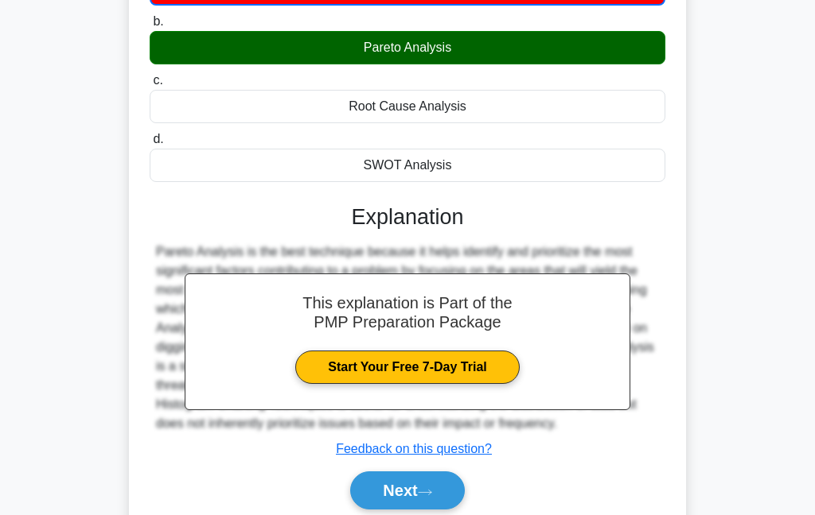
click at [400, 510] on button "Next" at bounding box center [407, 491] width 114 height 38
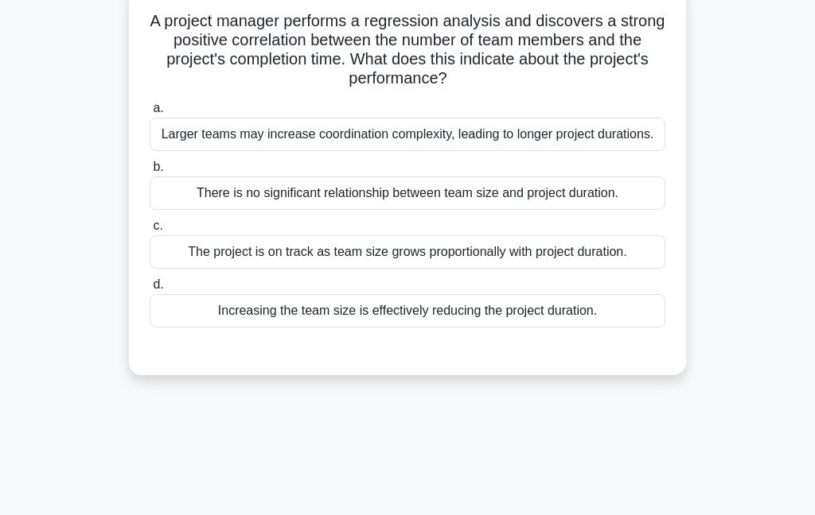
scroll to position [109, 0]
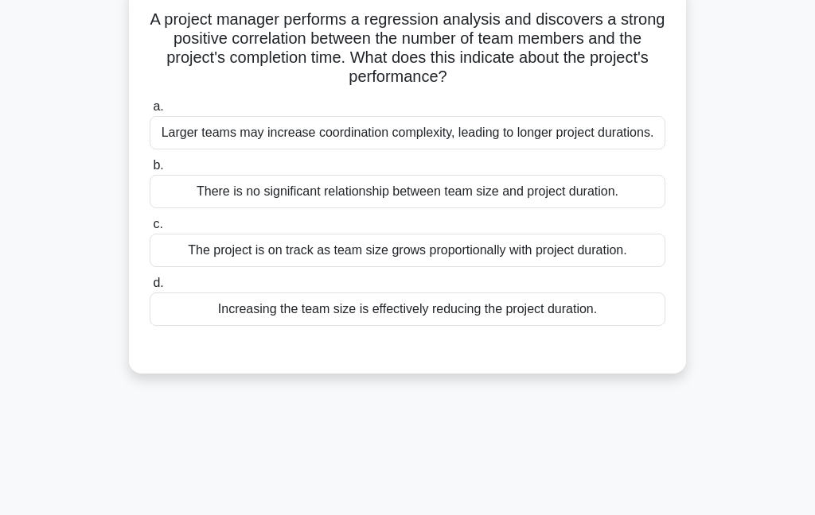
click at [269, 267] on div "The project is on track as team size grows proportionally with project duration." at bounding box center [407, 250] width 515 height 33
click at [150, 230] on input "c. The project is on track as team size grows proportionally with project durat…" at bounding box center [150, 225] width 0 height 10
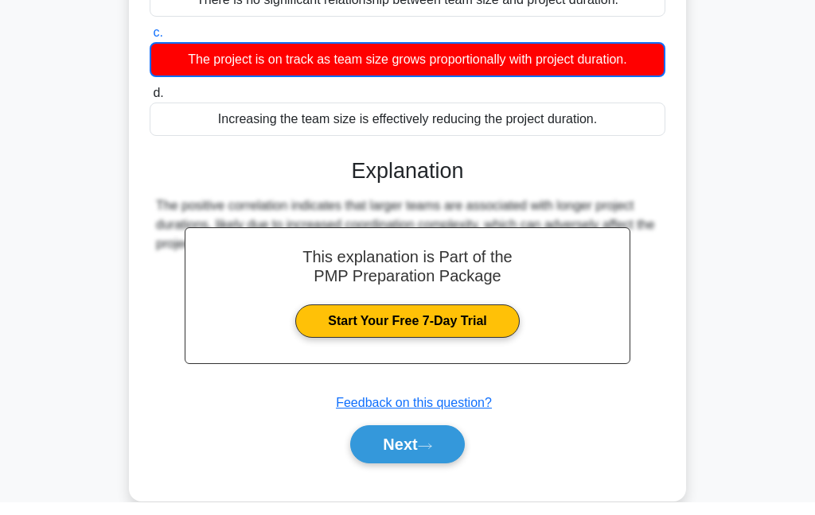
scroll to position [288, 0]
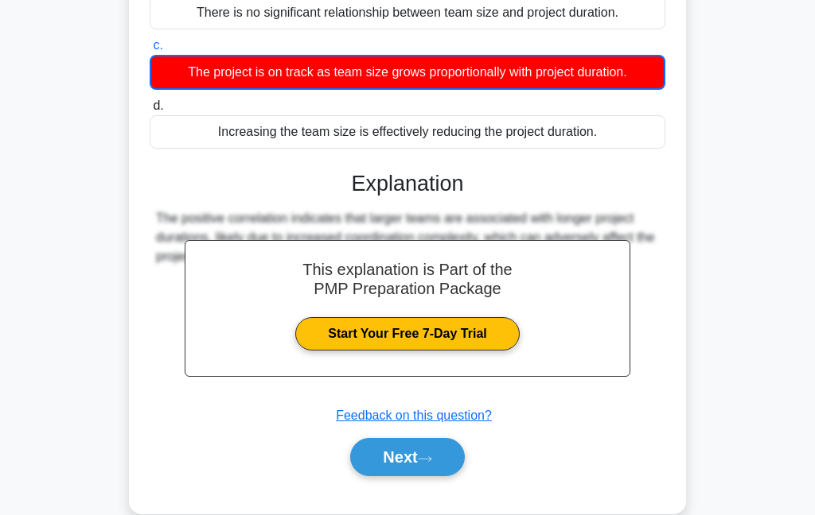
click at [405, 476] on button "Next" at bounding box center [407, 457] width 114 height 38
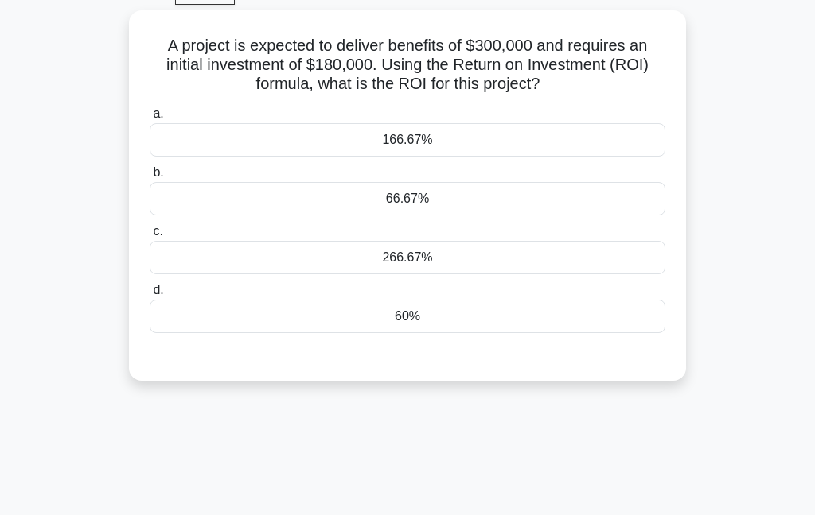
scroll to position [84, 0]
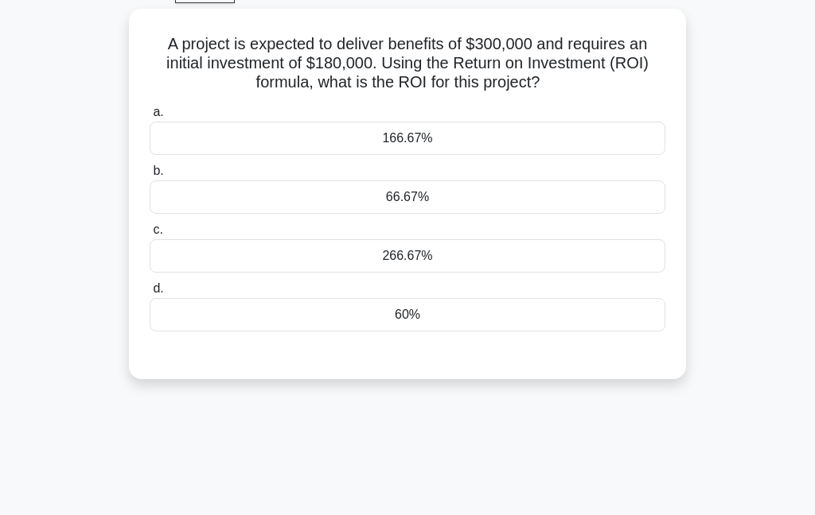
click at [339, 305] on div "60%" at bounding box center [407, 314] width 515 height 33
click at [150, 294] on input "d. 60%" at bounding box center [150, 289] width 0 height 10
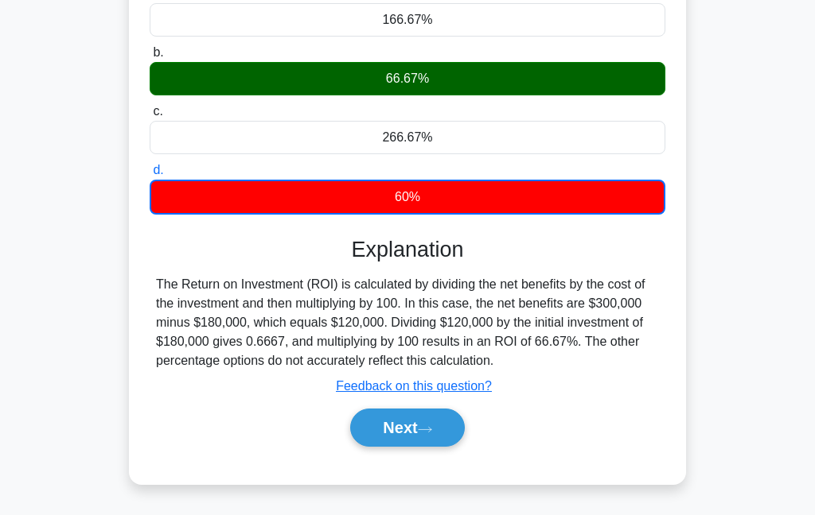
scroll to position [280, 0]
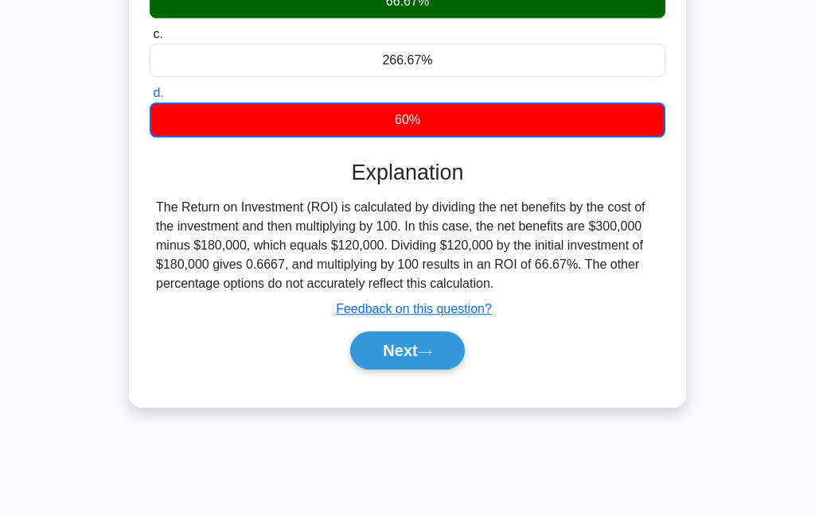
click at [388, 368] on button "Next" at bounding box center [407, 351] width 114 height 38
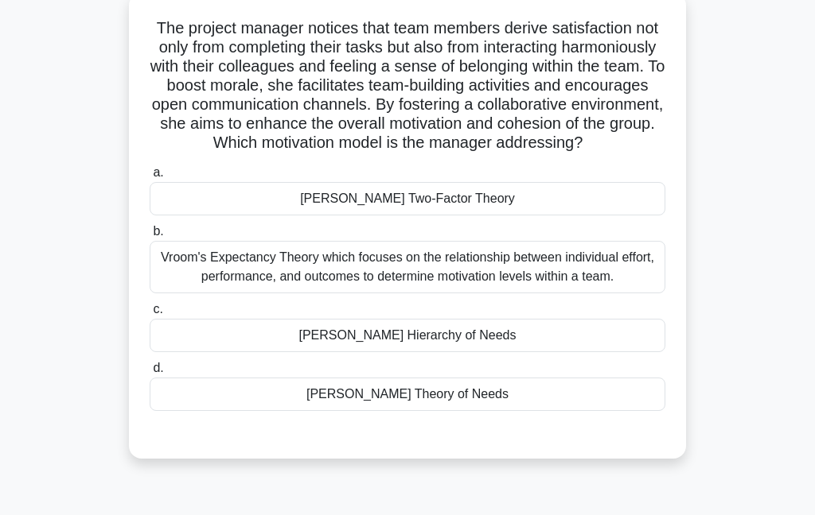
scroll to position [102, 0]
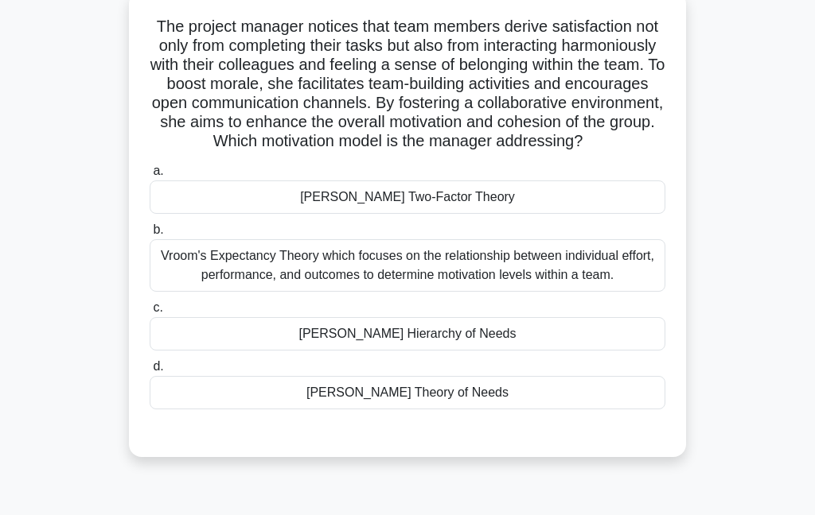
click at [342, 351] on div "Maslow's Hierarchy of Needs" at bounding box center [407, 333] width 515 height 33
click at [150, 313] on input "c. Maslow's Hierarchy of Needs" at bounding box center [150, 308] width 0 height 10
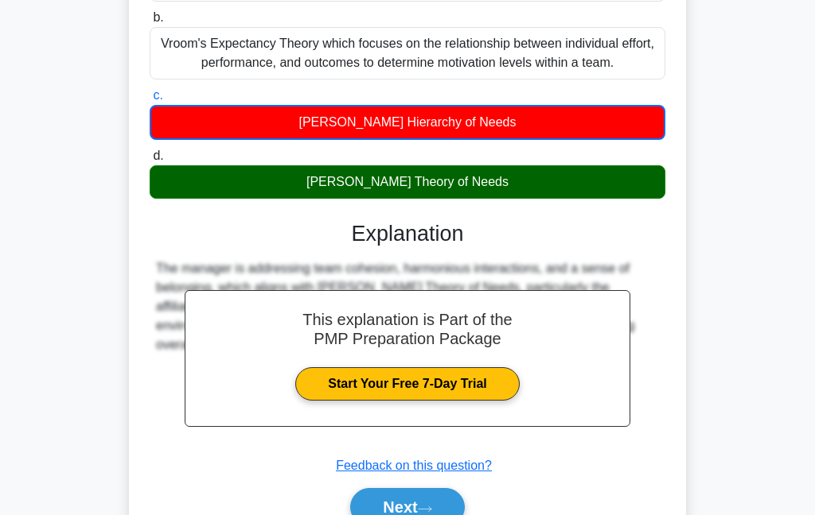
scroll to position [321, 0]
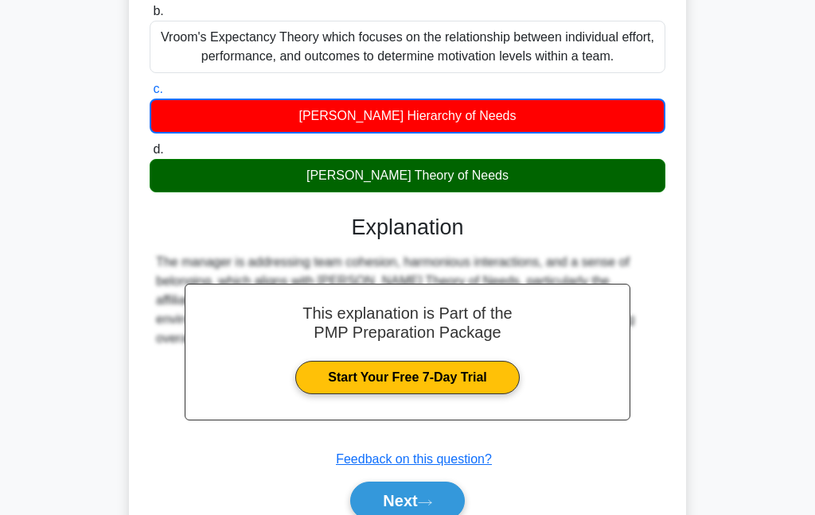
click at [406, 515] on button "Next" at bounding box center [407, 501] width 114 height 38
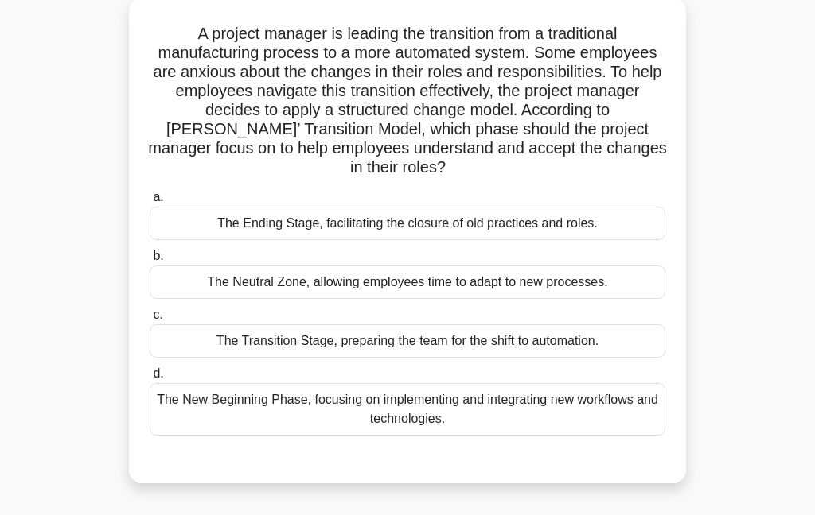
scroll to position [105, 0]
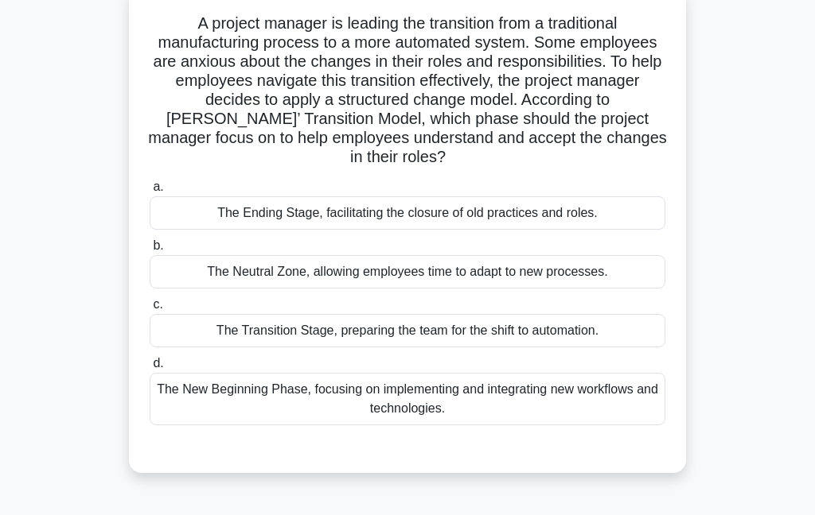
click at [285, 332] on div "The Transition Stage, preparing the team for the shift to automation." at bounding box center [407, 330] width 515 height 33
click at [150, 310] on input "c. The Transition Stage, preparing the team for the shift to automation." at bounding box center [150, 305] width 0 height 10
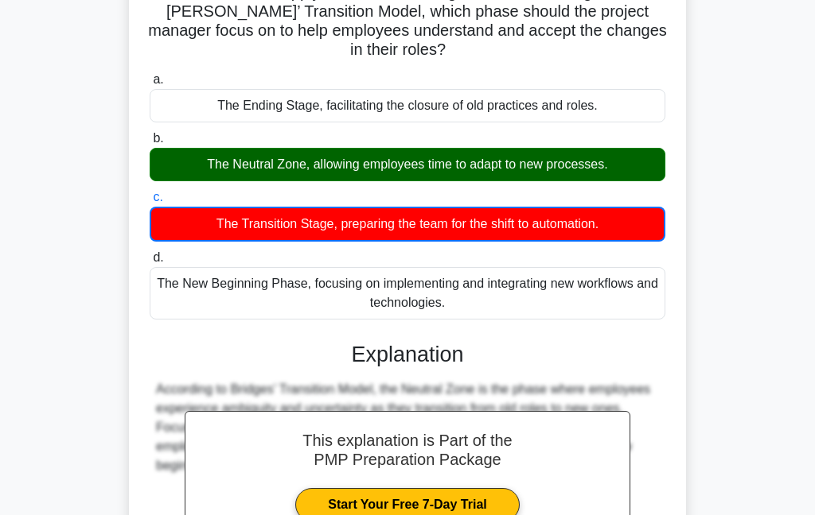
scroll to position [213, 0]
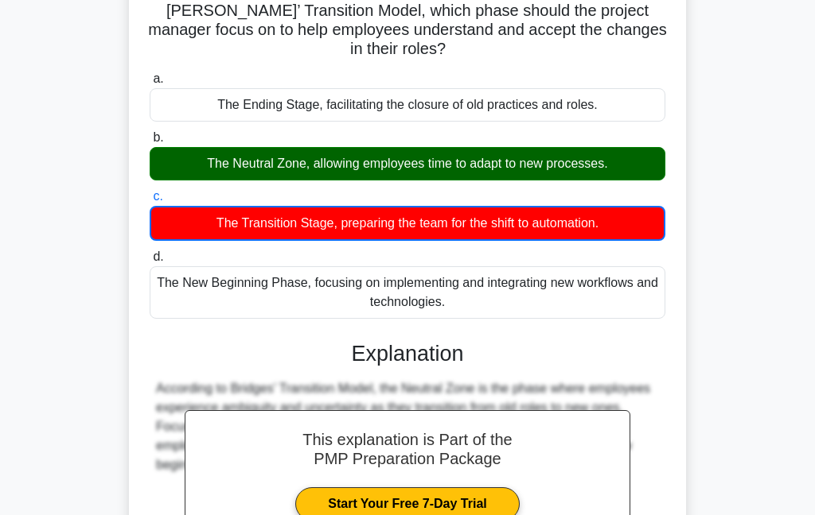
click at [360, 500] on link "Start Your Free 7-Day Trial" at bounding box center [407, 504] width 224 height 33
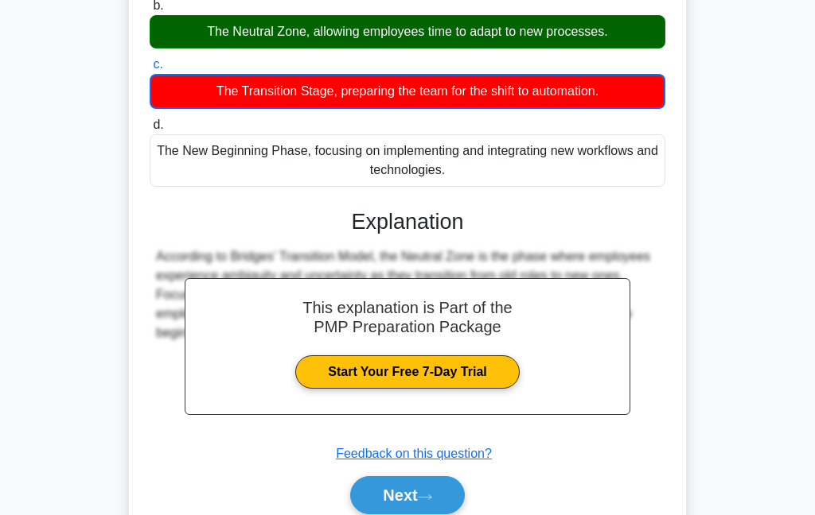
click at [384, 492] on button "Next" at bounding box center [407, 495] width 114 height 38
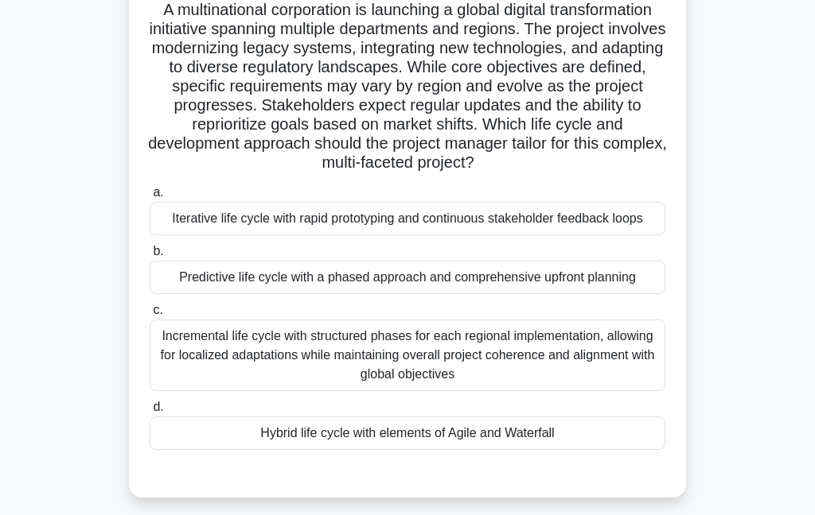
scroll to position [120, 0]
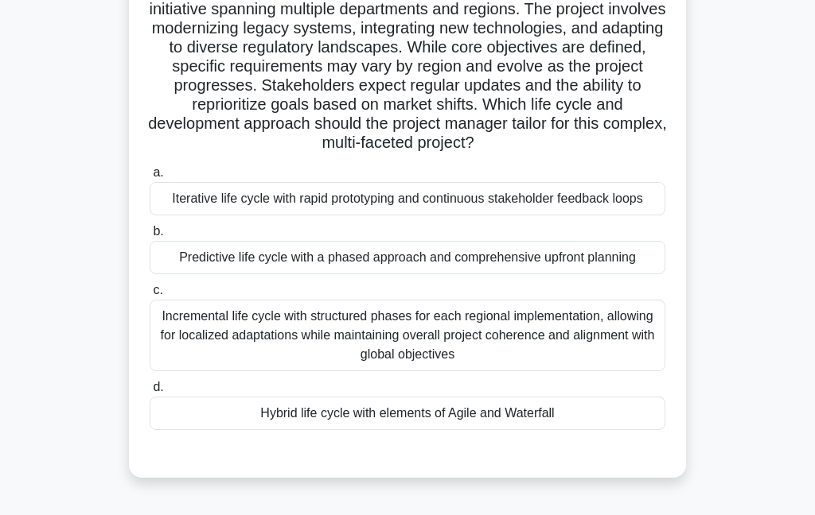
scroll to position [139, 0]
click at [264, 430] on div "Hybrid life cycle with elements of Agile and Waterfall" at bounding box center [407, 412] width 515 height 33
click at [150, 392] on input "d. Hybrid life cycle with elements of Agile and Waterfall" at bounding box center [150, 387] width 0 height 10
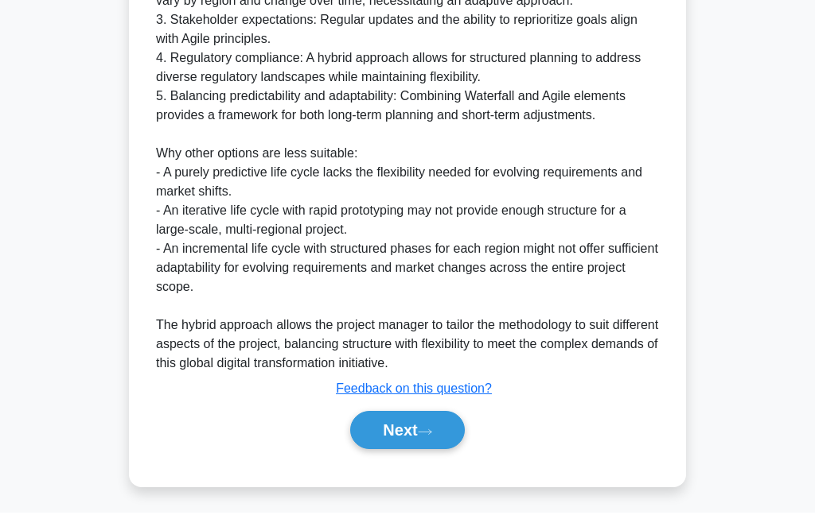
scroll to position [840, 0]
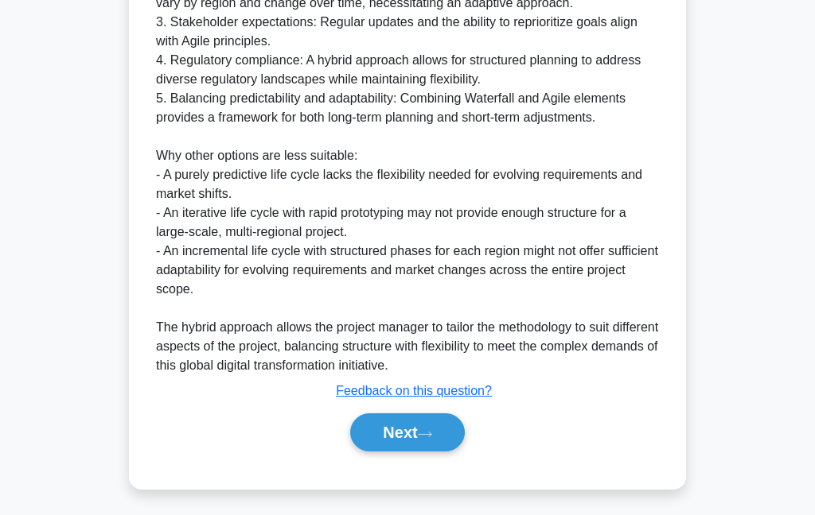
click at [415, 452] on button "Next" at bounding box center [407, 433] width 114 height 38
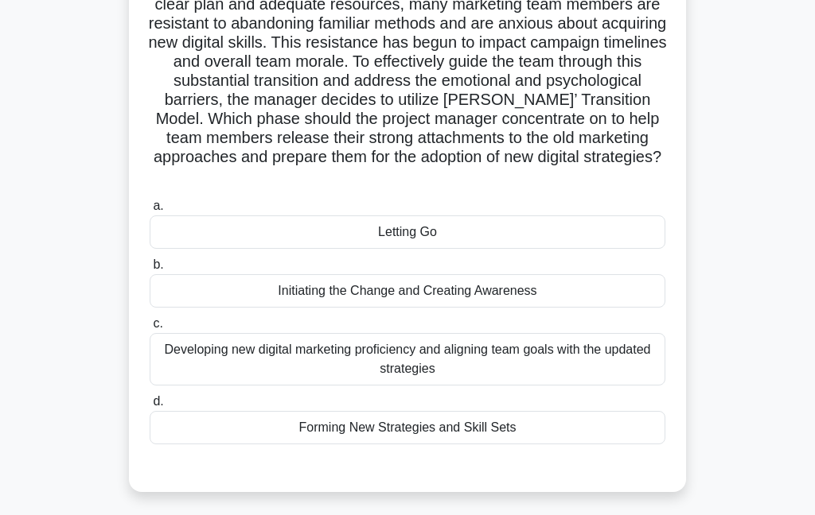
scroll to position [163, 0]
click at [285, 444] on div "Forming New Strategies and Skill Sets" at bounding box center [407, 426] width 515 height 33
click at [150, 406] on input "d. Forming New Strategies and Skill Sets" at bounding box center [150, 401] width 0 height 10
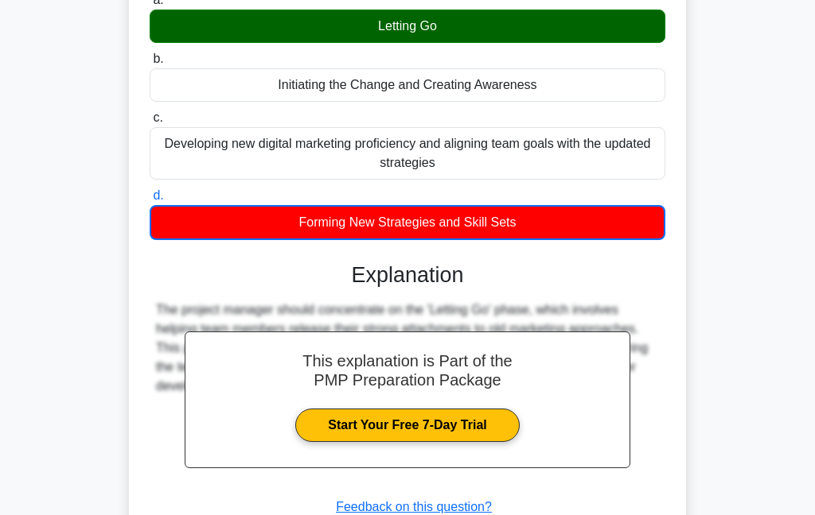
scroll to position [371, 0]
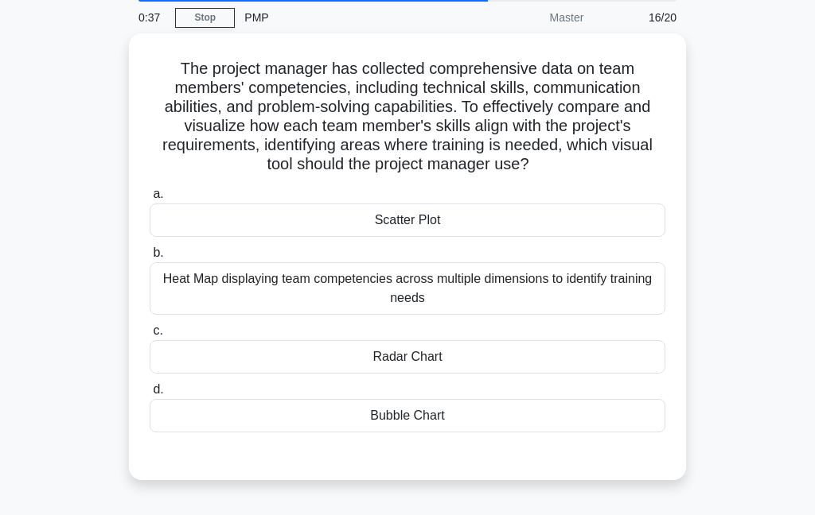
scroll to position [63, 0]
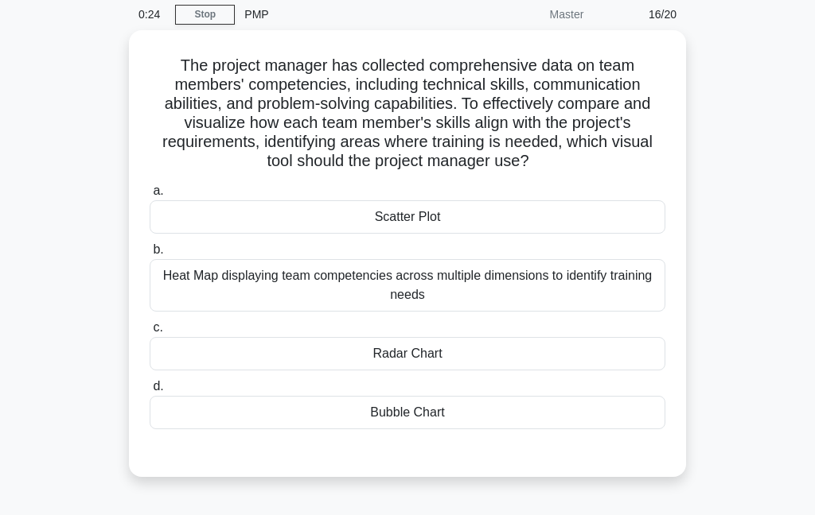
click at [364, 234] on div "Scatter Plot" at bounding box center [407, 216] width 515 height 33
click at [150, 196] on input "a. Scatter Plot" at bounding box center [150, 191] width 0 height 10
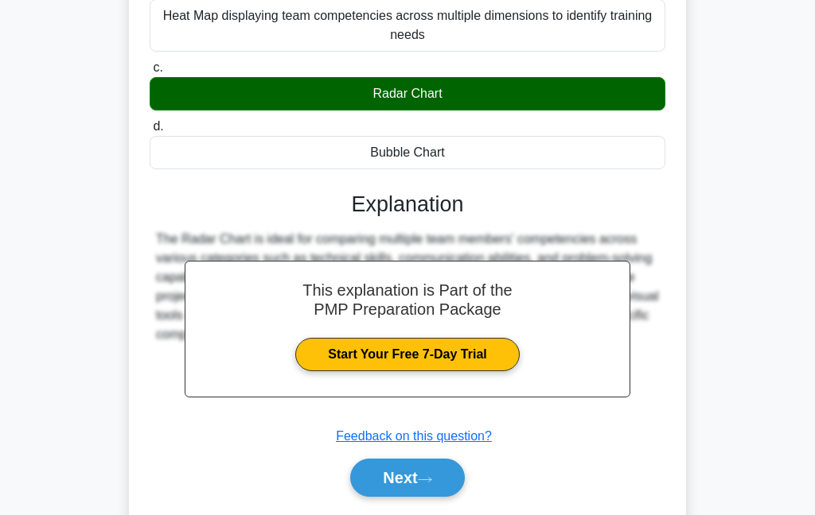
click at [382, 496] on button "Next" at bounding box center [407, 478] width 114 height 38
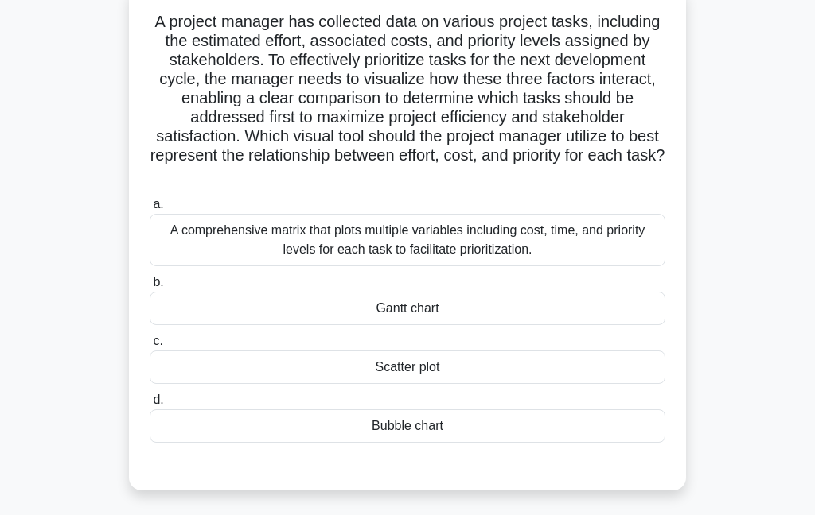
scroll to position [111, 0]
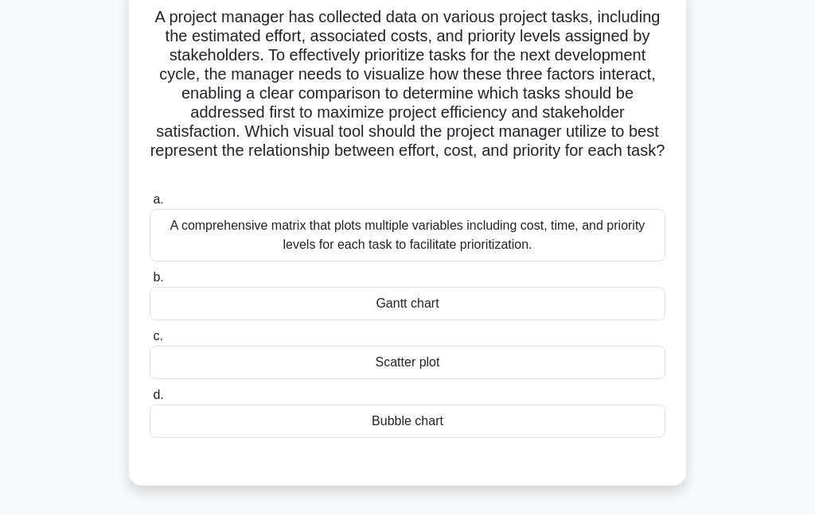
click at [367, 366] on div "Scatter plot" at bounding box center [407, 362] width 515 height 33
click at [150, 342] on input "c. Scatter plot" at bounding box center [150, 337] width 0 height 10
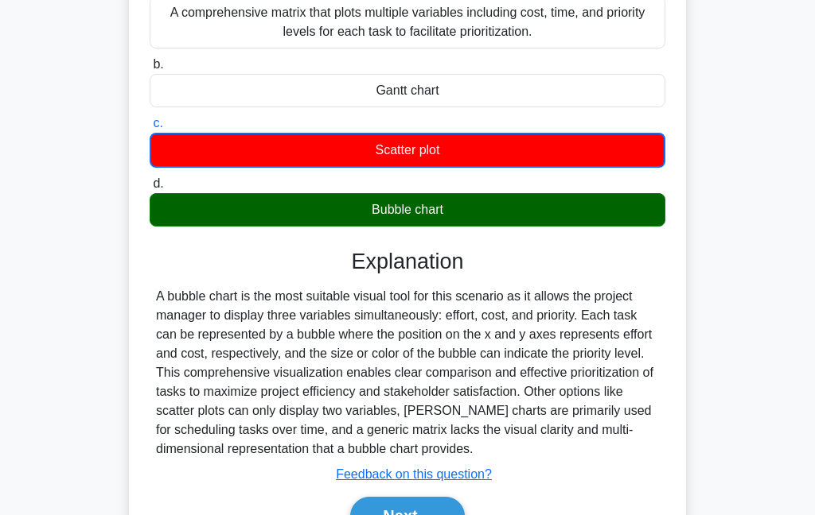
scroll to position [364, 0]
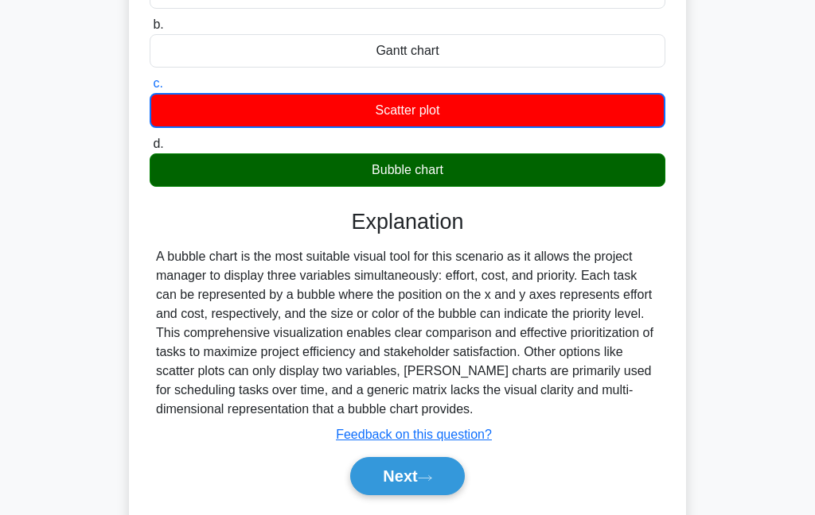
click at [398, 488] on button "Next" at bounding box center [407, 476] width 114 height 38
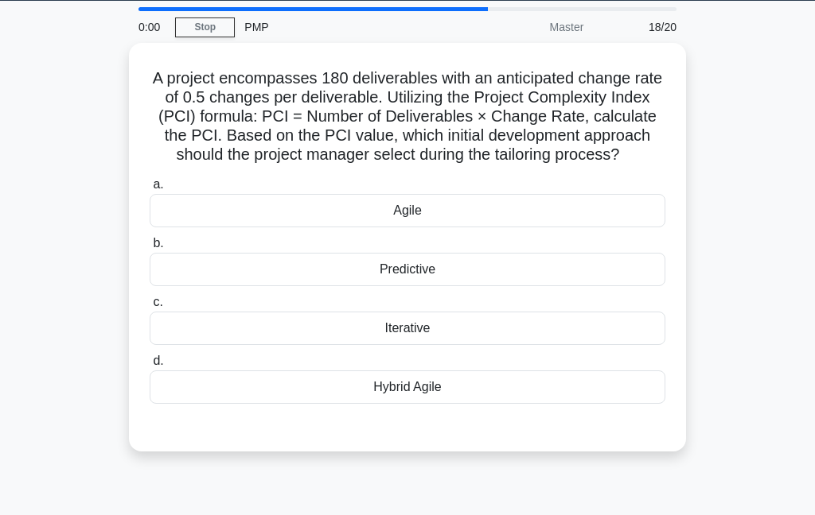
scroll to position [51, 0]
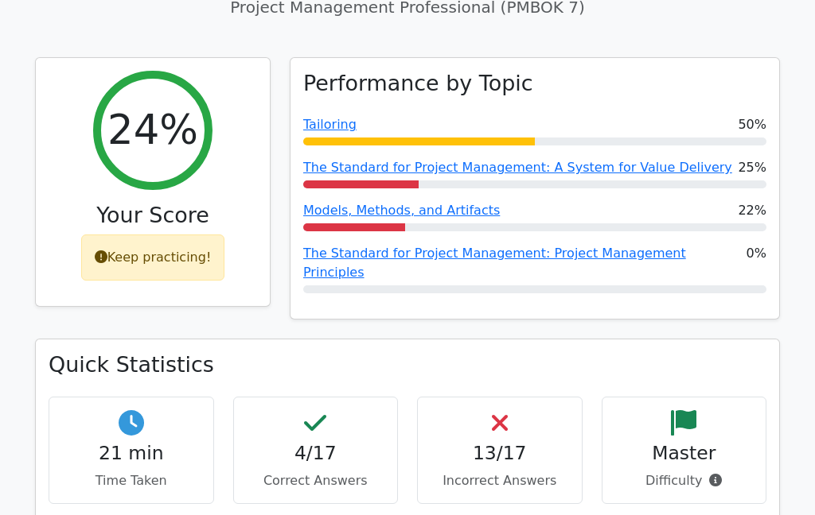
scroll to position [655, 0]
